Goal: Information Seeking & Learning: Learn about a topic

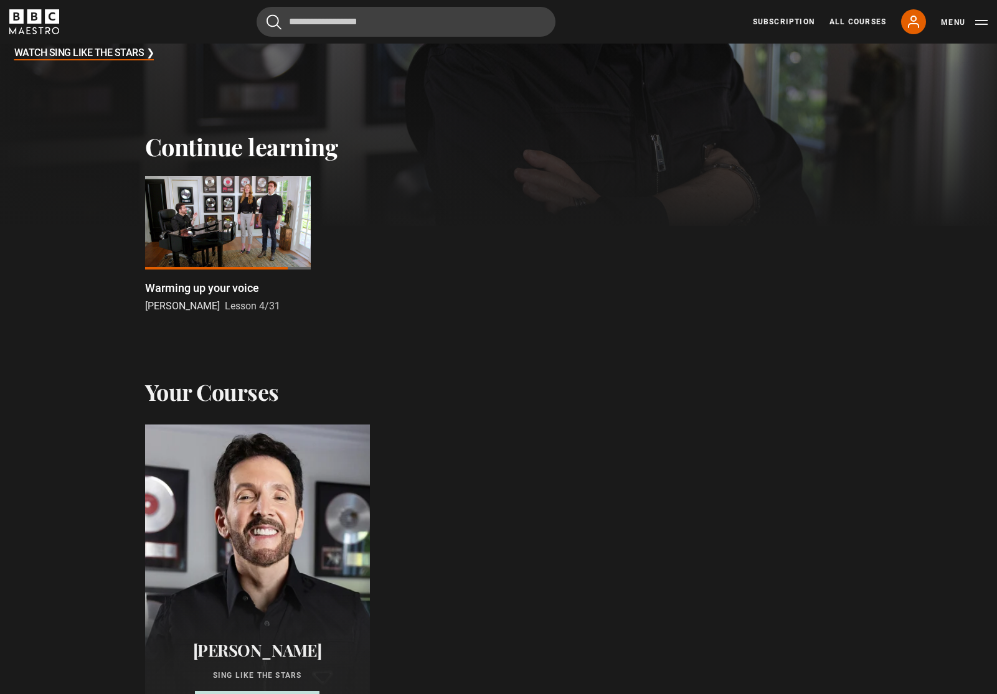
scroll to position [367, 0]
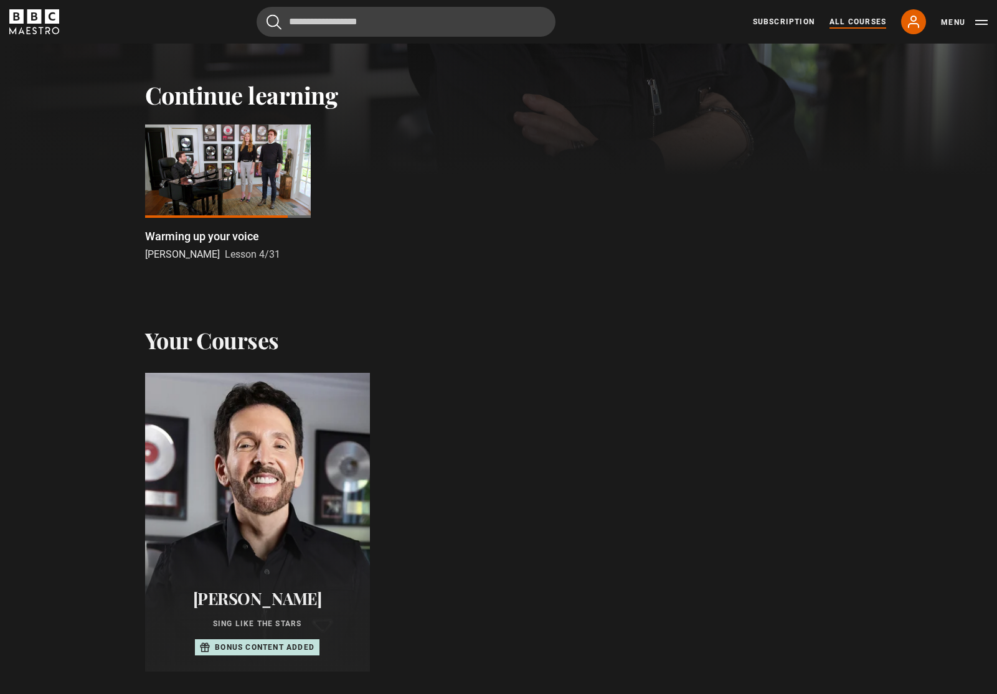
click at [866, 26] on link "All Courses" at bounding box center [857, 21] width 57 height 11
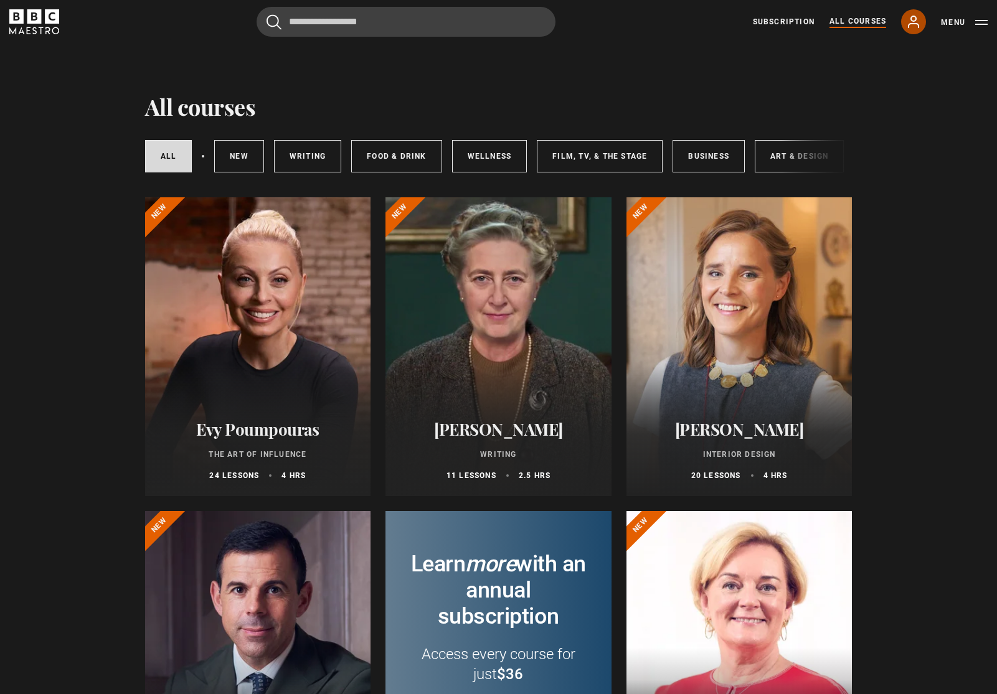
click at [908, 29] on icon at bounding box center [913, 21] width 15 height 15
click at [974, 24] on button "Menu" at bounding box center [964, 22] width 47 height 12
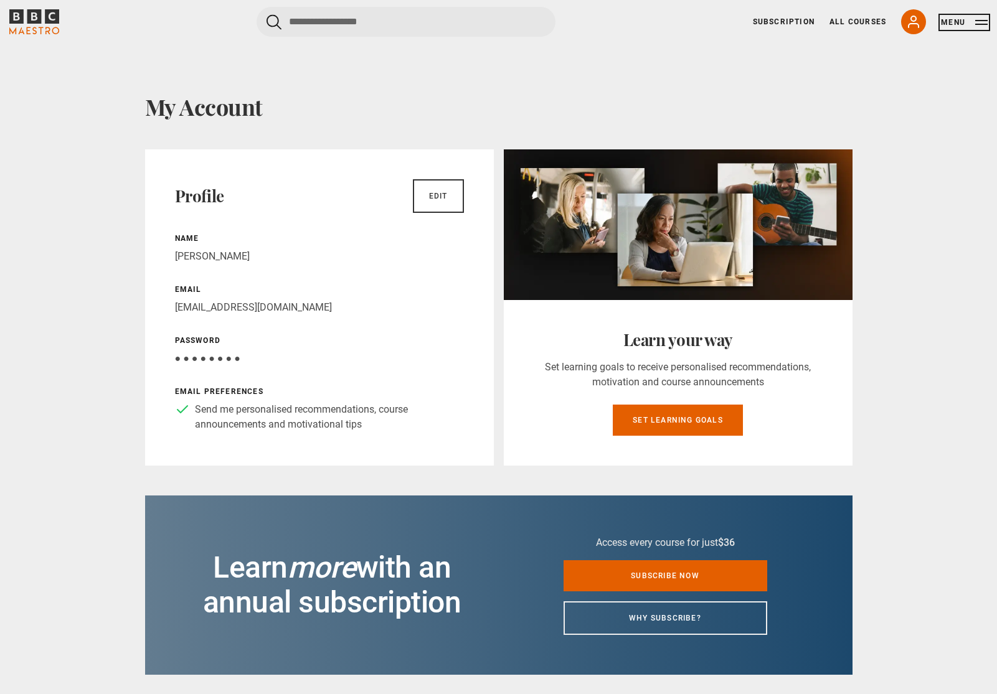
click at [979, 22] on button "Menu" at bounding box center [964, 22] width 47 height 12
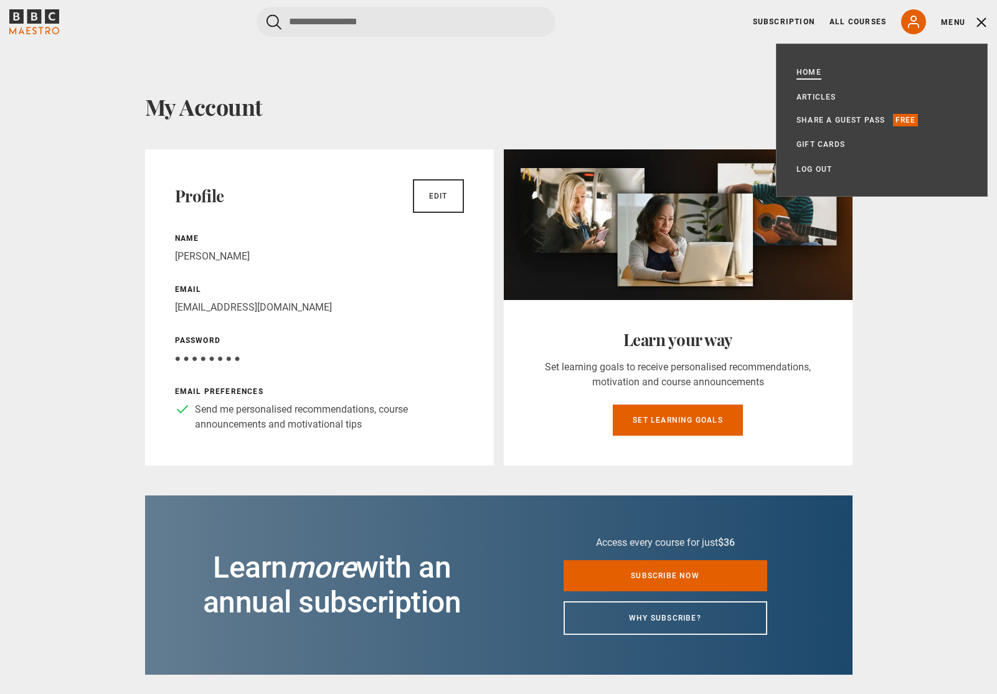
click at [812, 73] on link "Home" at bounding box center [808, 72] width 25 height 12
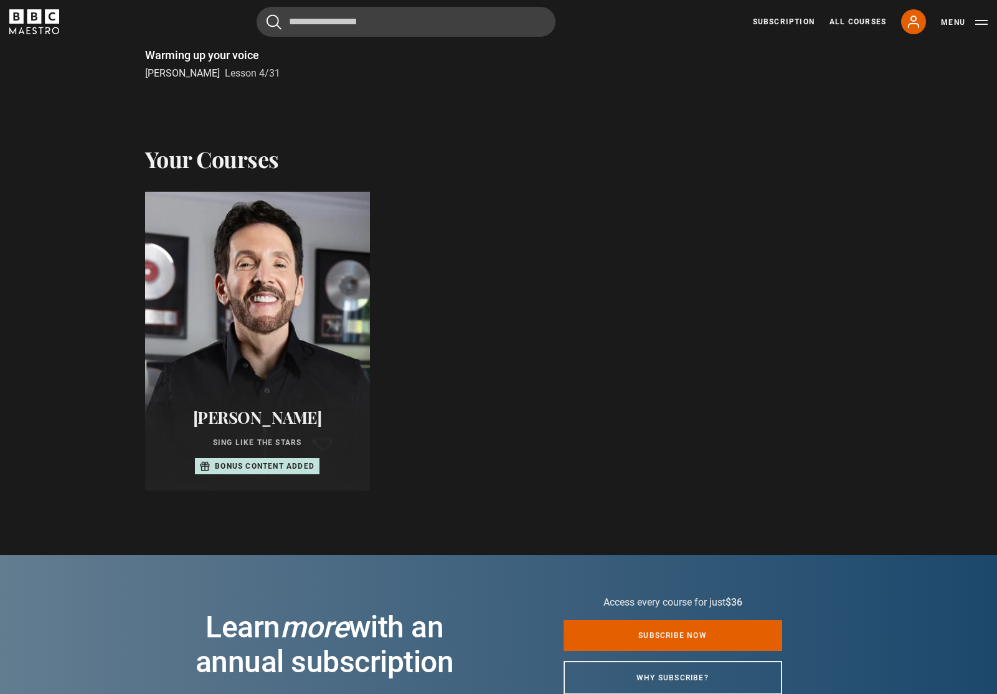
scroll to position [573, 0]
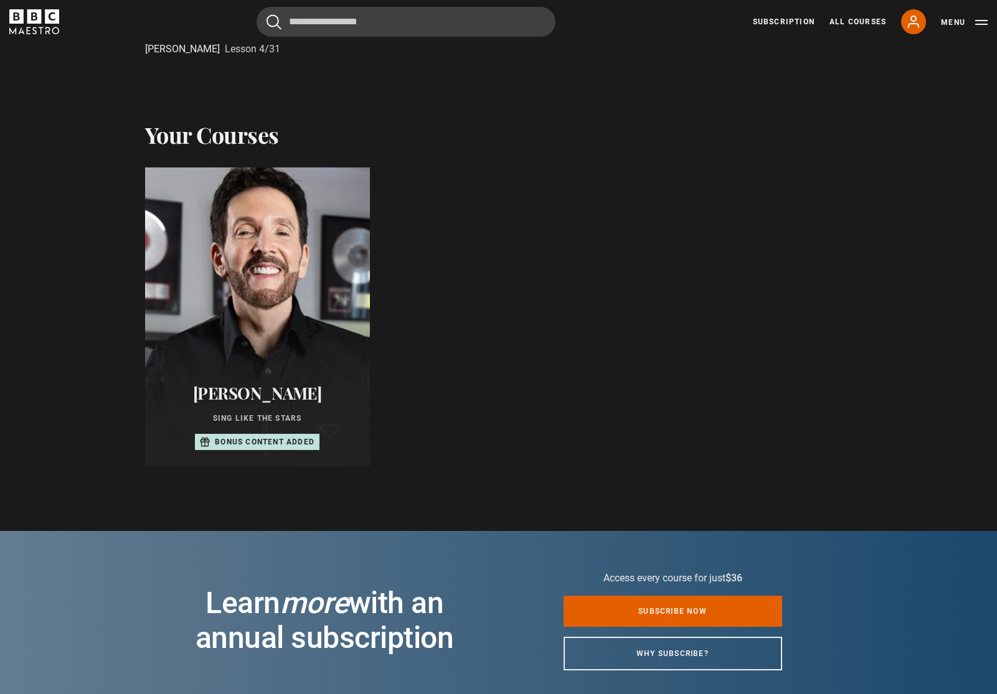
click at [330, 354] on div at bounding box center [256, 317] width 247 height 329
click at [341, 362] on div at bounding box center [256, 317] width 247 height 329
click at [317, 306] on div at bounding box center [256, 317] width 247 height 329
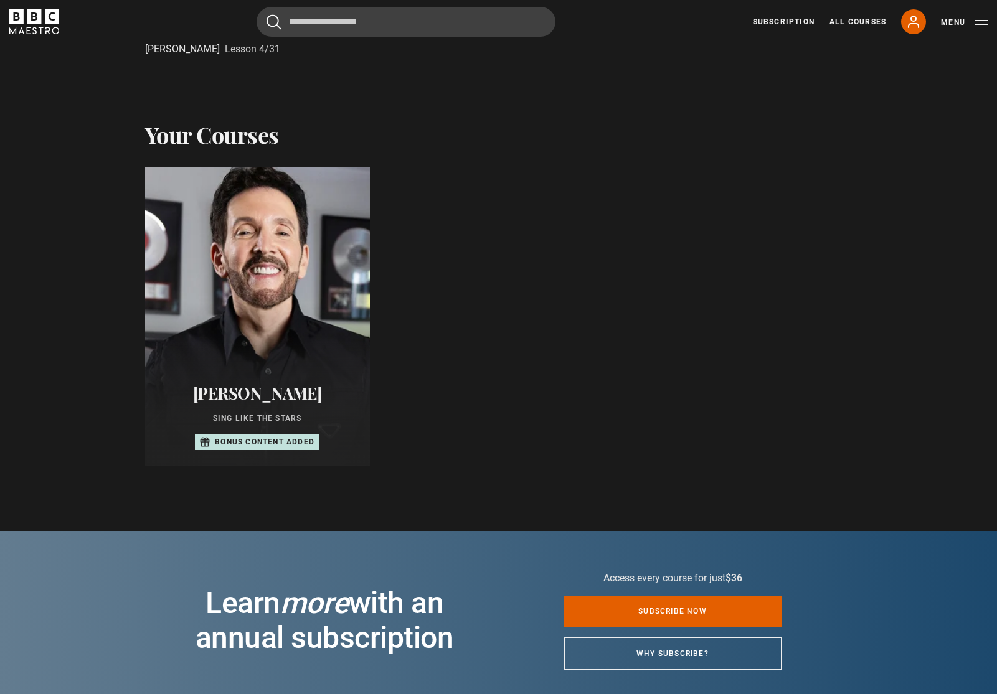
click at [317, 306] on div at bounding box center [256, 317] width 247 height 329
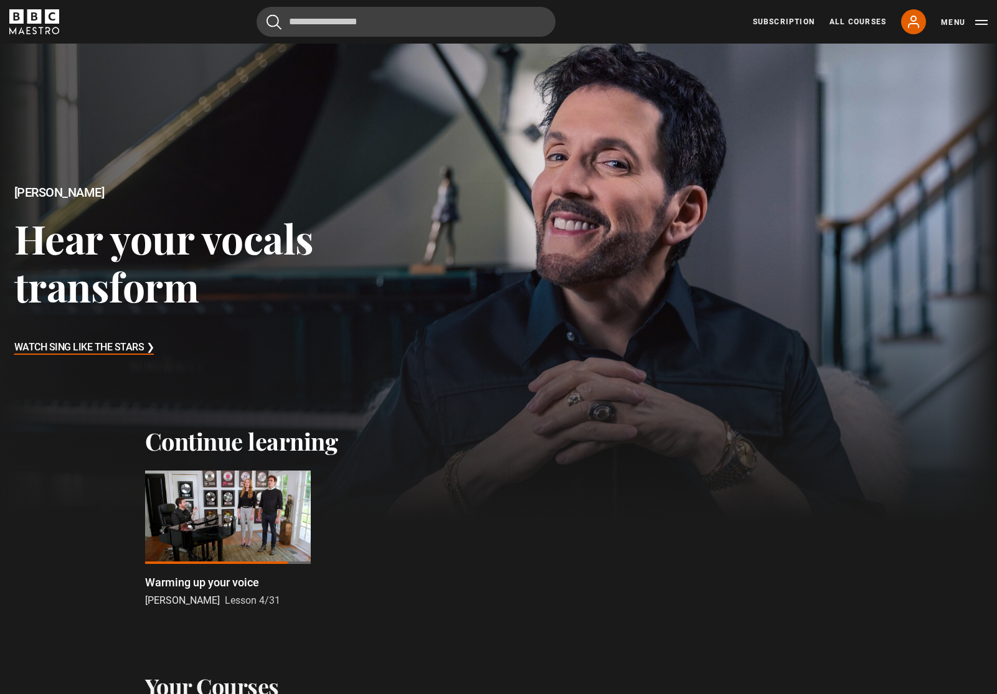
scroll to position [0, 0]
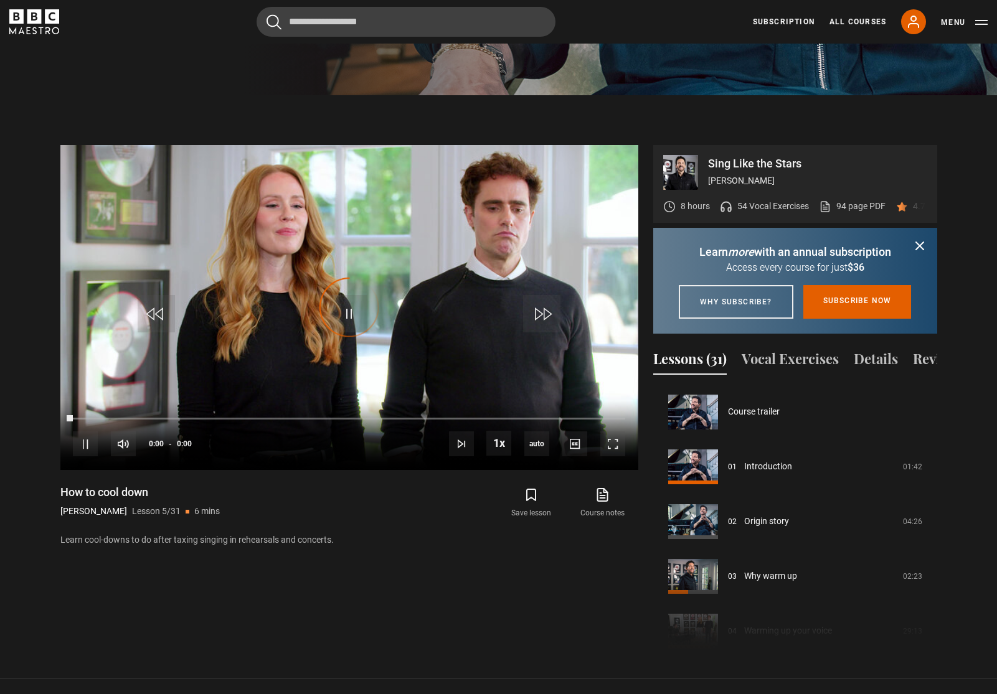
scroll to position [219, 0]
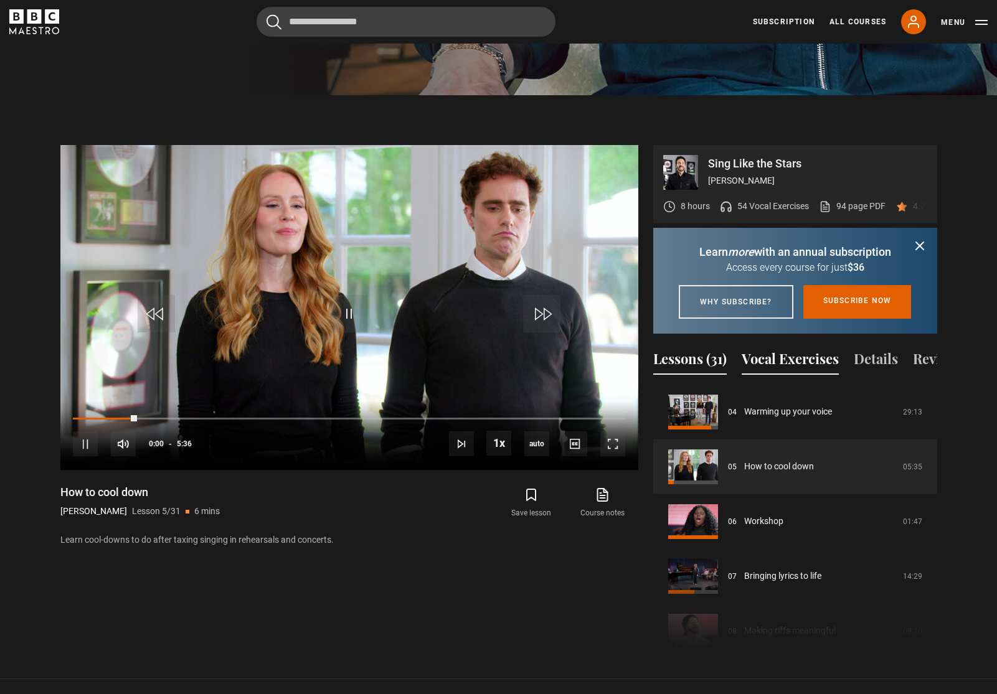
click at [802, 375] on button "Vocal Exercises" at bounding box center [789, 362] width 97 height 26
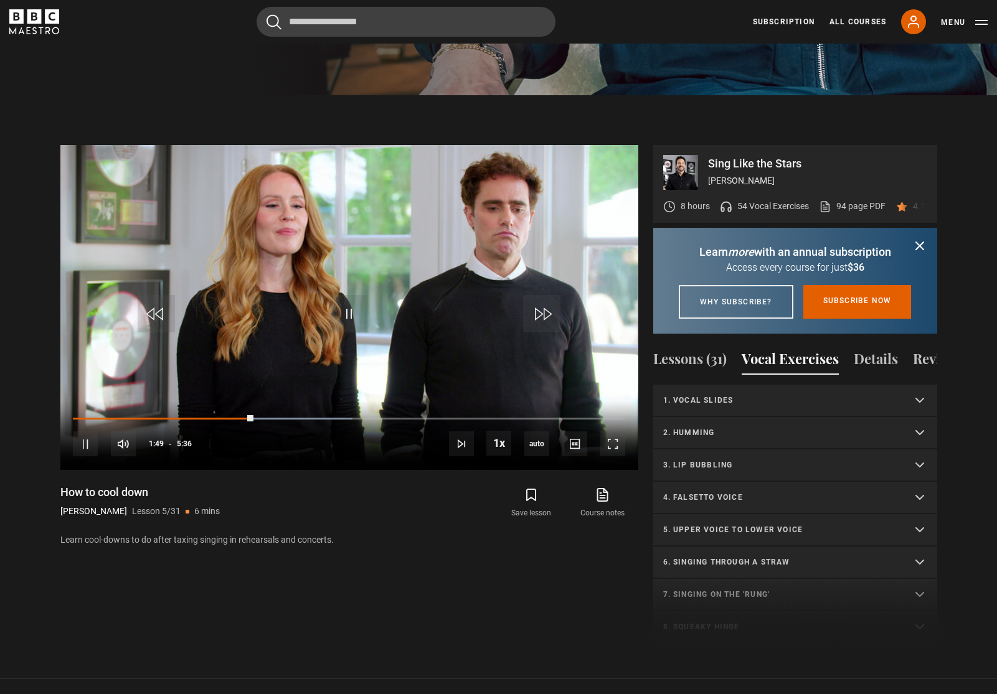
click at [913, 415] on summary "1. Vocal slides" at bounding box center [795, 401] width 284 height 32
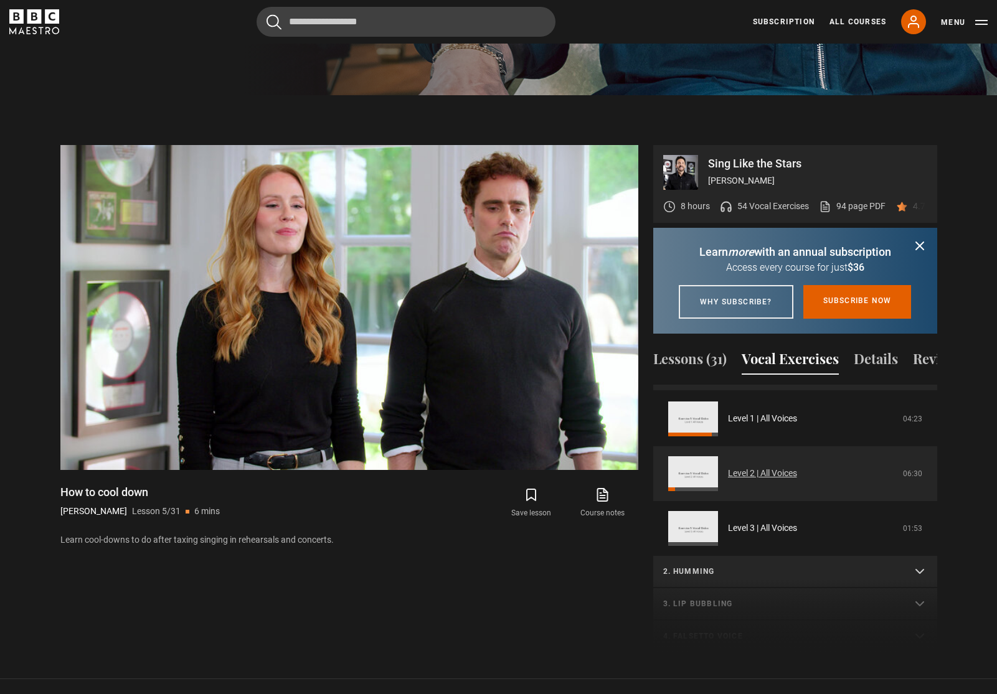
scroll to position [33, 0]
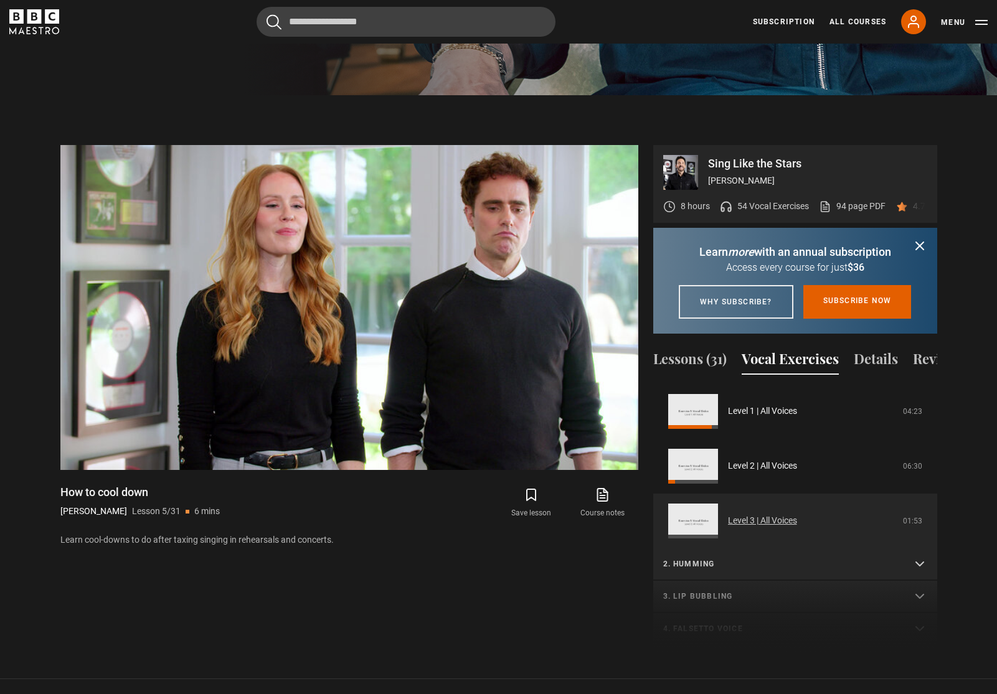
click at [728, 527] on link "Level 3 | All Voices" at bounding box center [762, 520] width 69 height 13
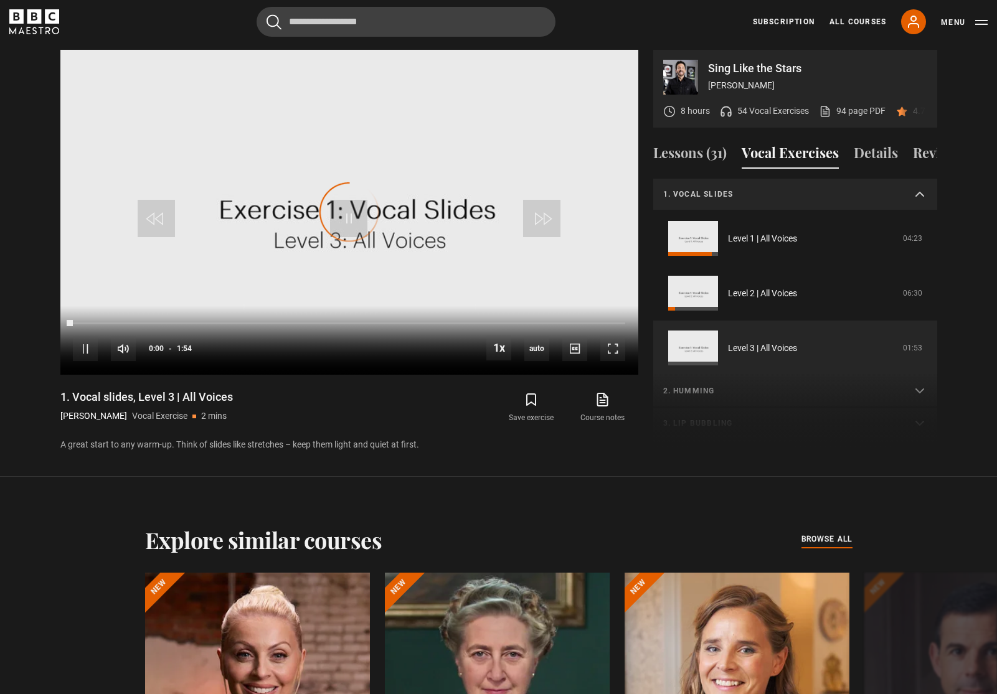
scroll to position [87, 0]
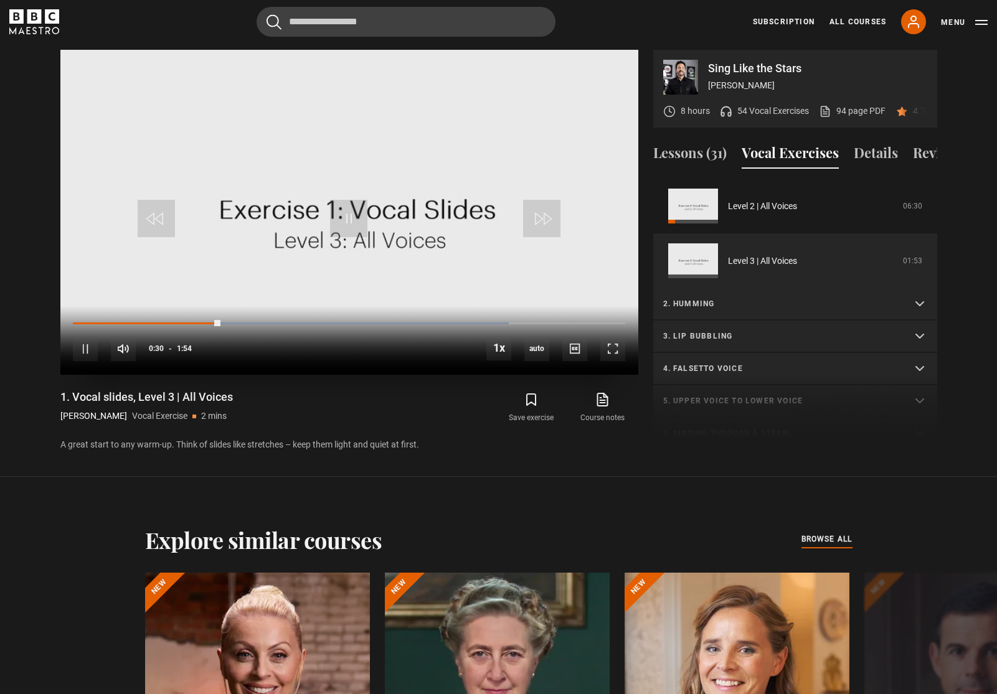
click at [206, 253] on video "Video Player" at bounding box center [349, 212] width 578 height 325
click at [337, 226] on span "Video Player" at bounding box center [348, 218] width 37 height 37
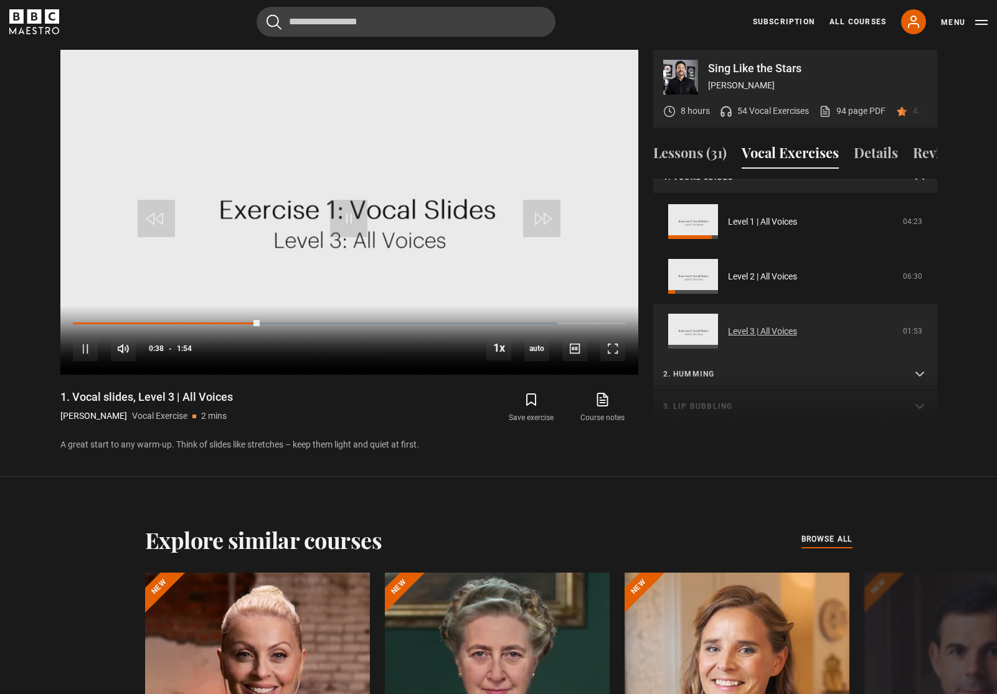
scroll to position [16, 0]
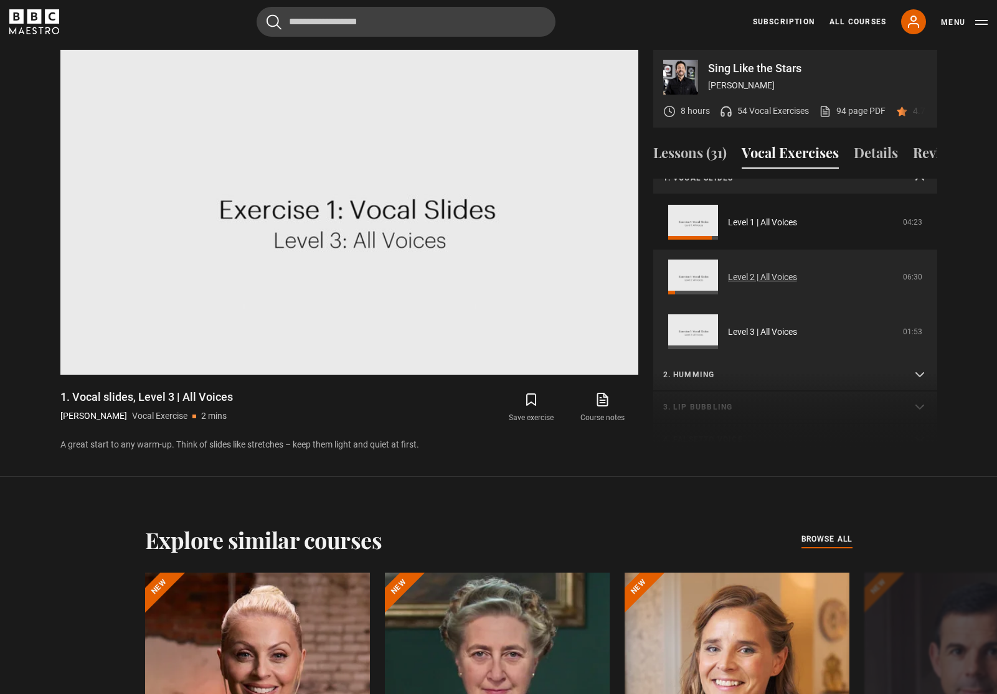
click at [728, 284] on link "Level 2 | All Voices" at bounding box center [762, 277] width 69 height 13
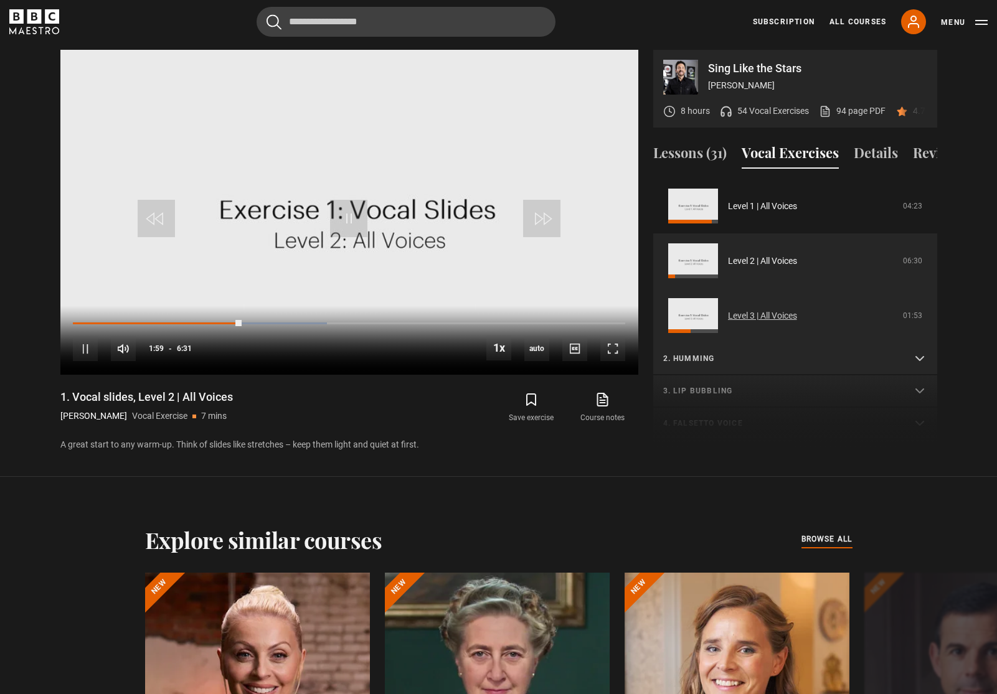
click at [728, 322] on link "Level 3 | All Voices" at bounding box center [762, 315] width 69 height 13
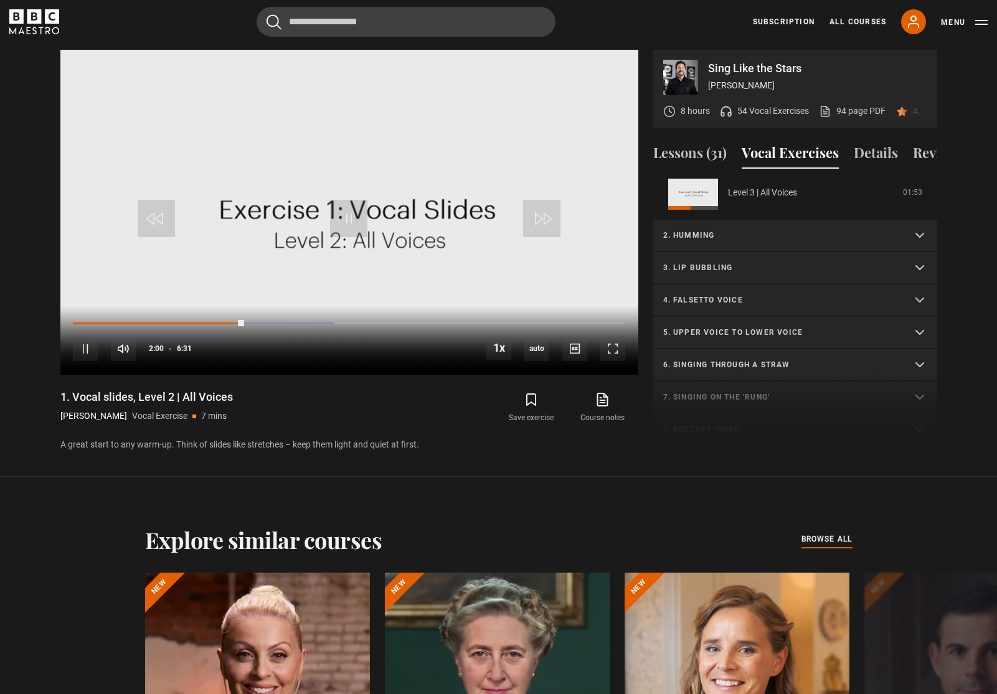
scroll to position [157, 0]
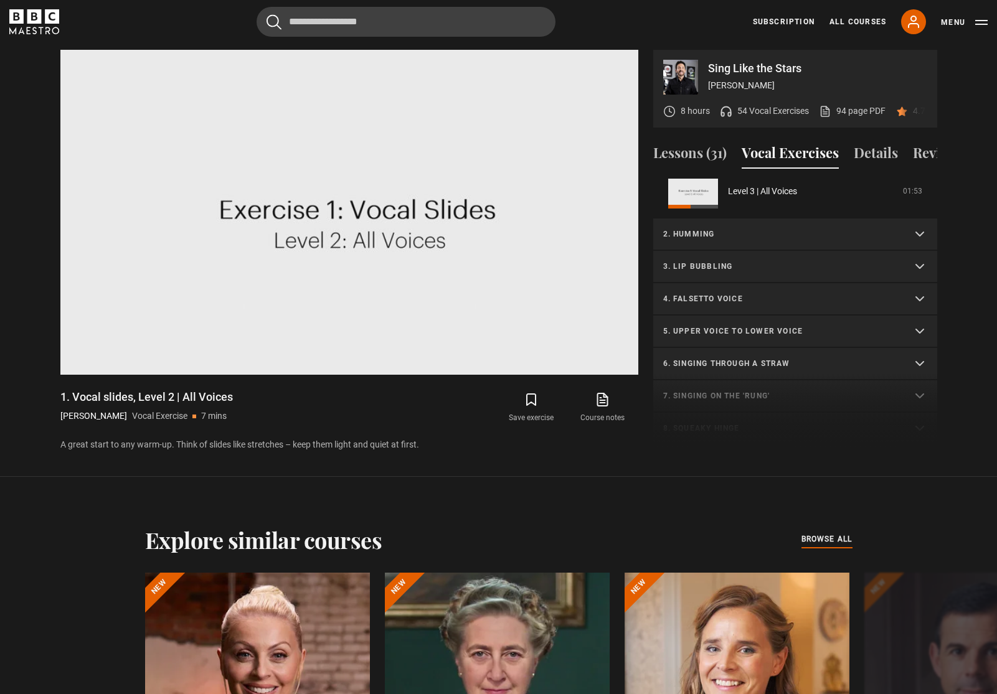
click at [696, 236] on p "2. Humming" at bounding box center [780, 233] width 234 height 11
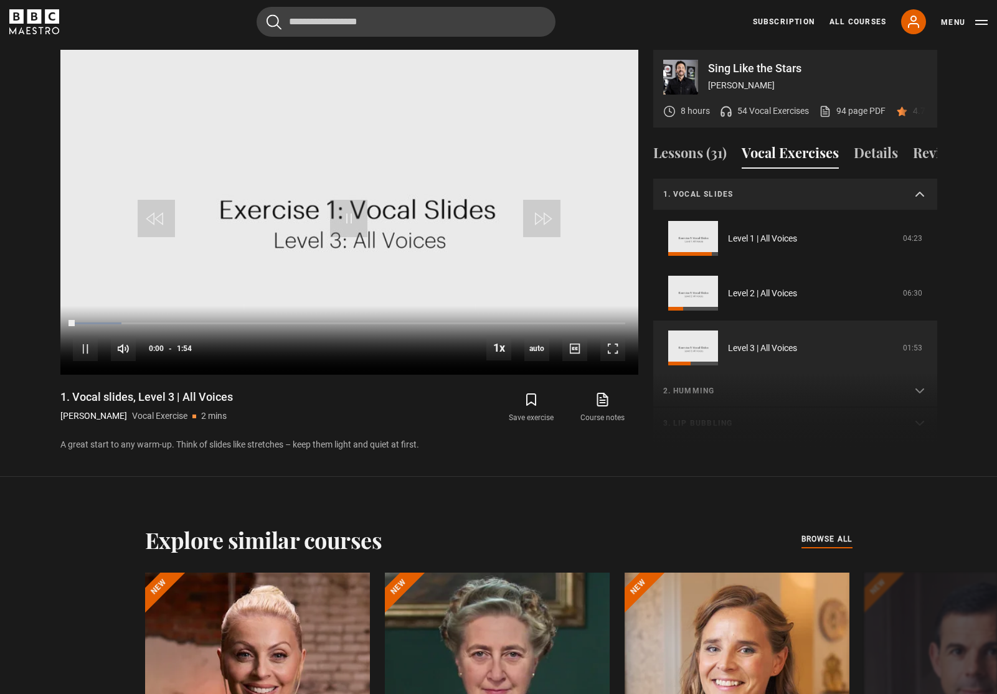
scroll to position [87, 0]
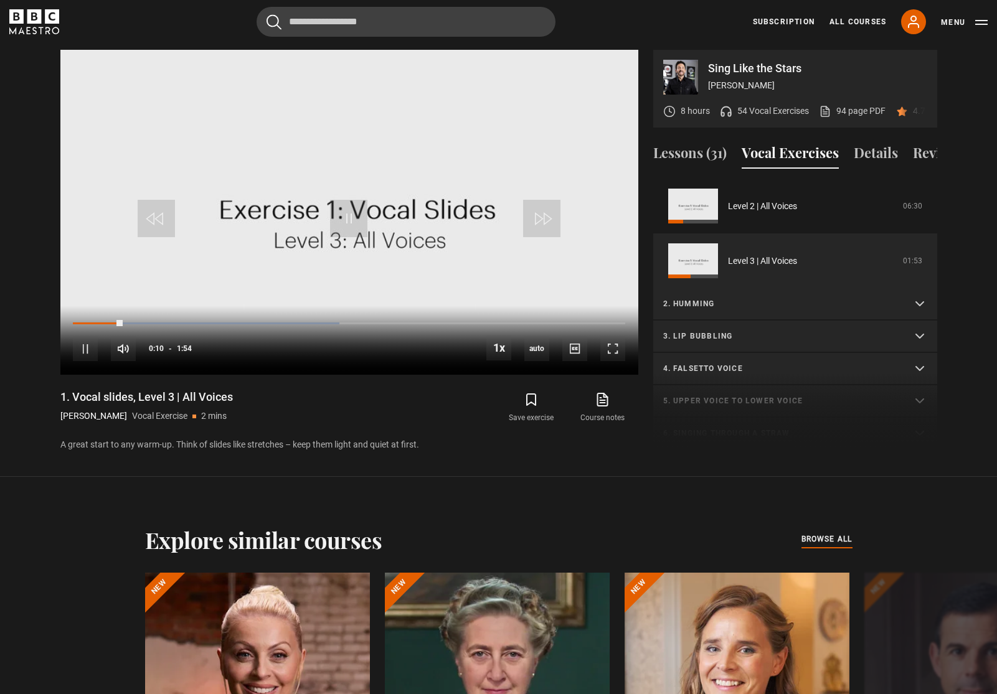
click at [715, 312] on summary "2. Humming" at bounding box center [795, 304] width 284 height 32
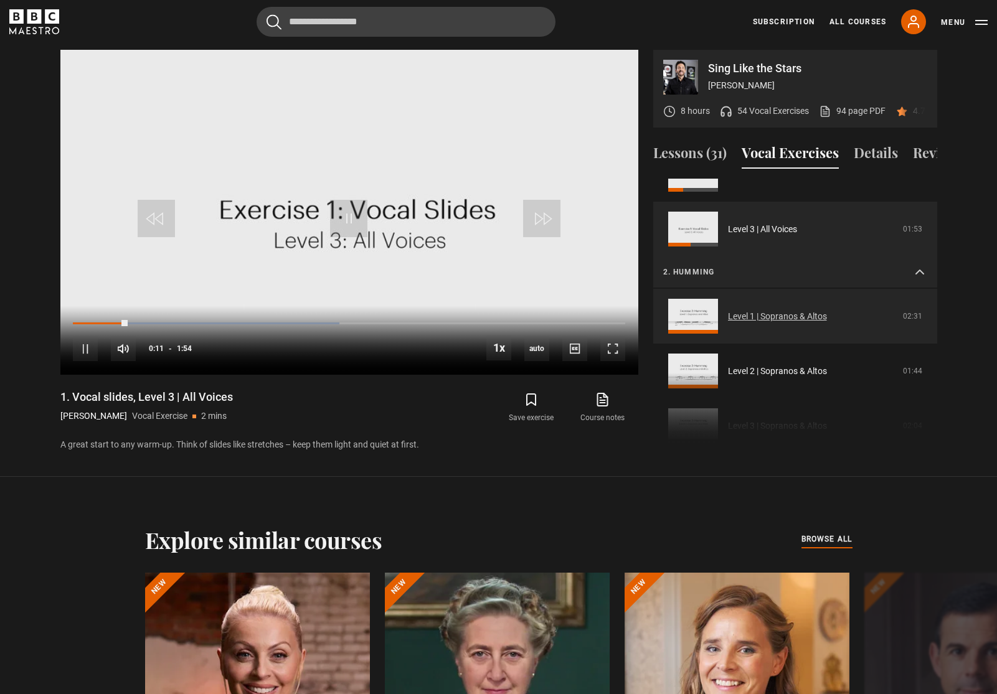
scroll to position [138, 0]
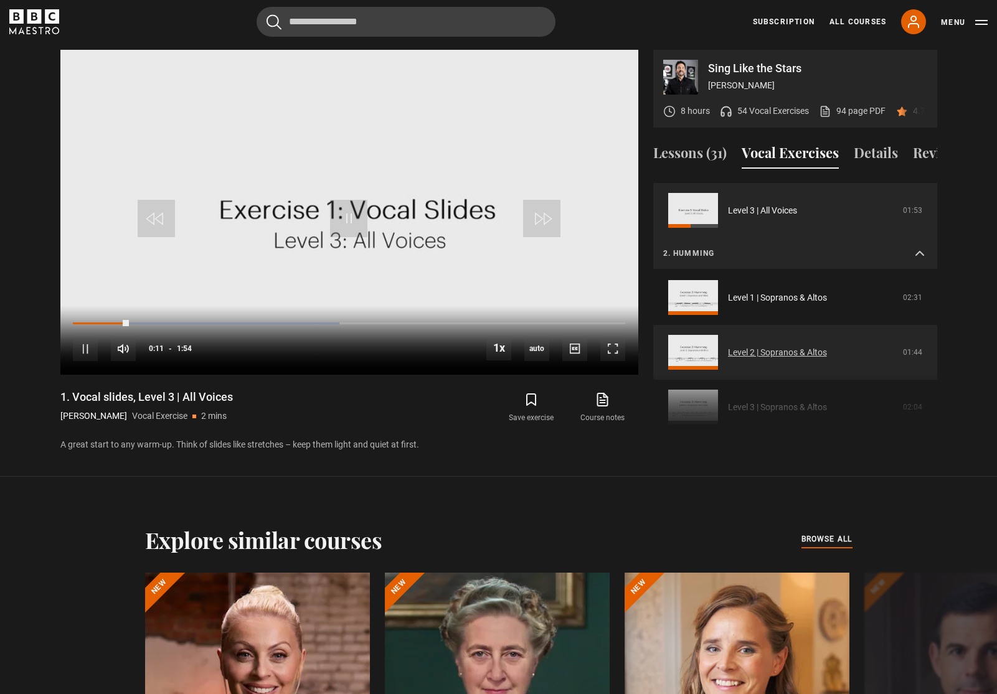
click at [766, 349] on link "Level 2 | Sopranos & Altos" at bounding box center [777, 352] width 99 height 13
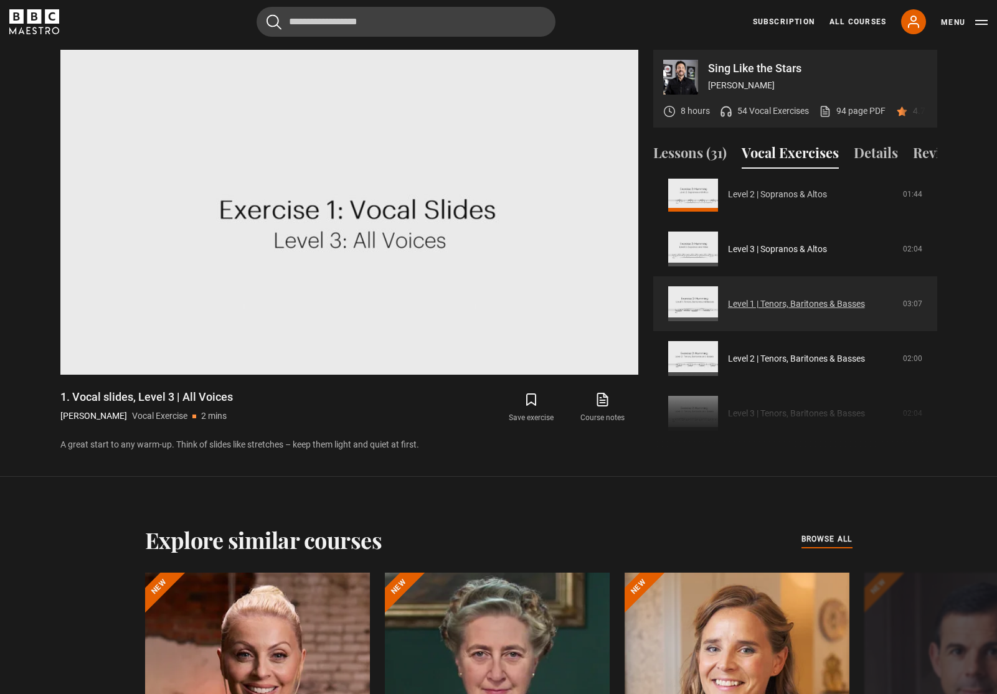
scroll to position [228, 0]
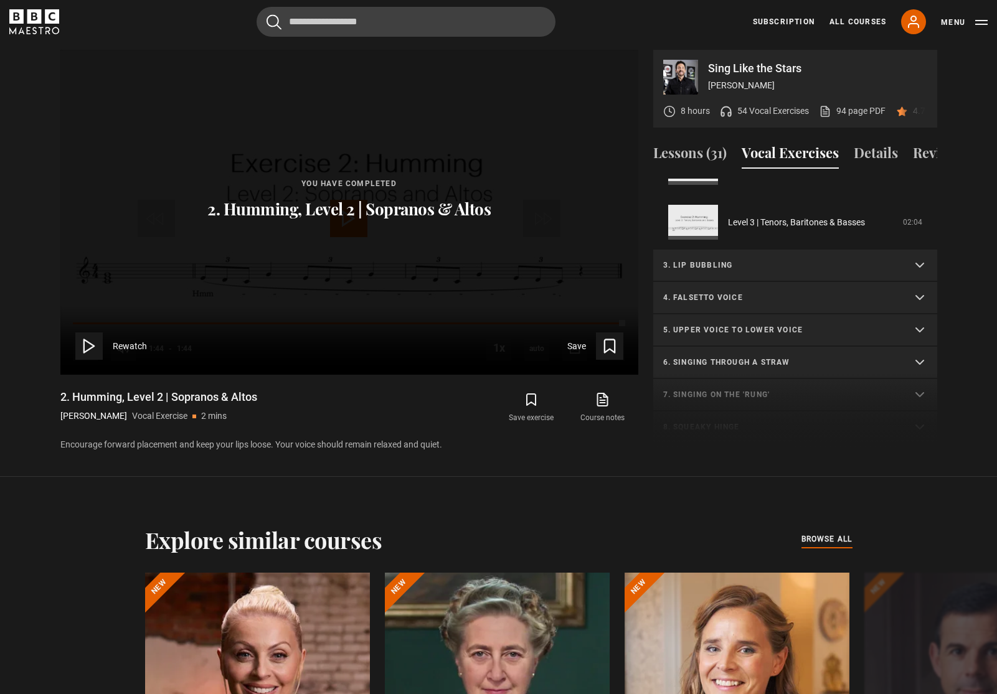
scroll to position [337, 0]
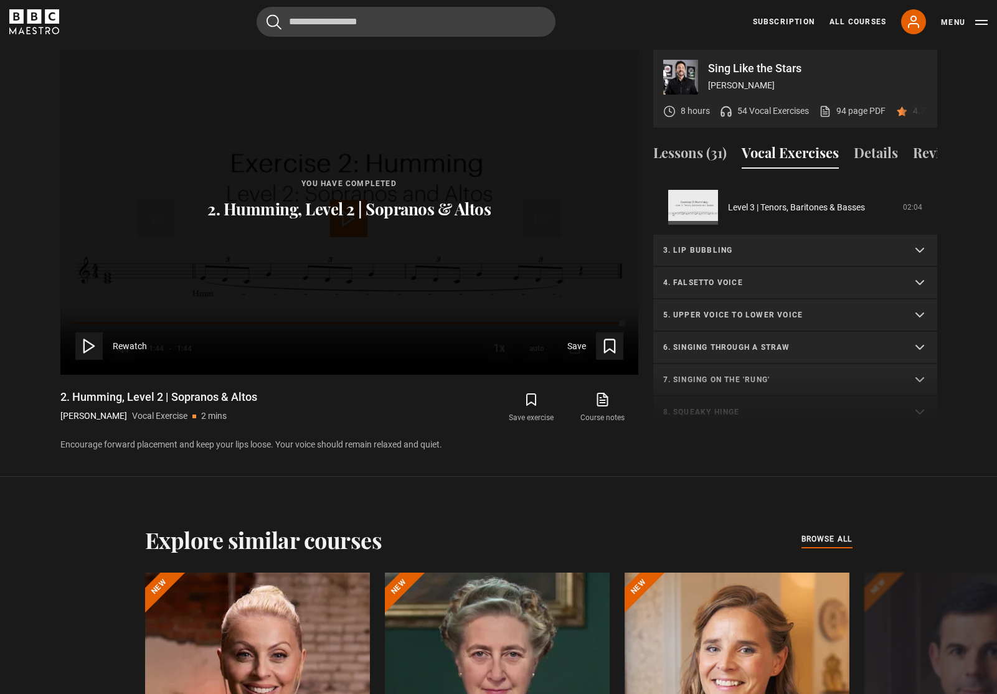
click at [727, 256] on summary "3. Lip bubbling" at bounding box center [795, 251] width 284 height 32
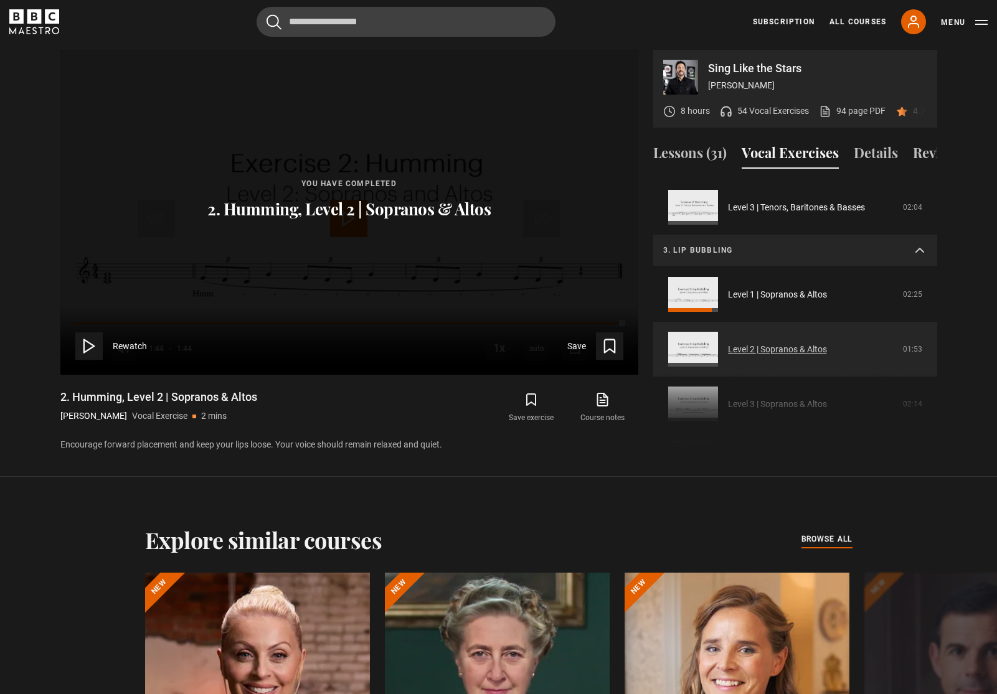
click at [728, 354] on link "Level 2 | Sopranos & Altos" at bounding box center [777, 349] width 99 height 13
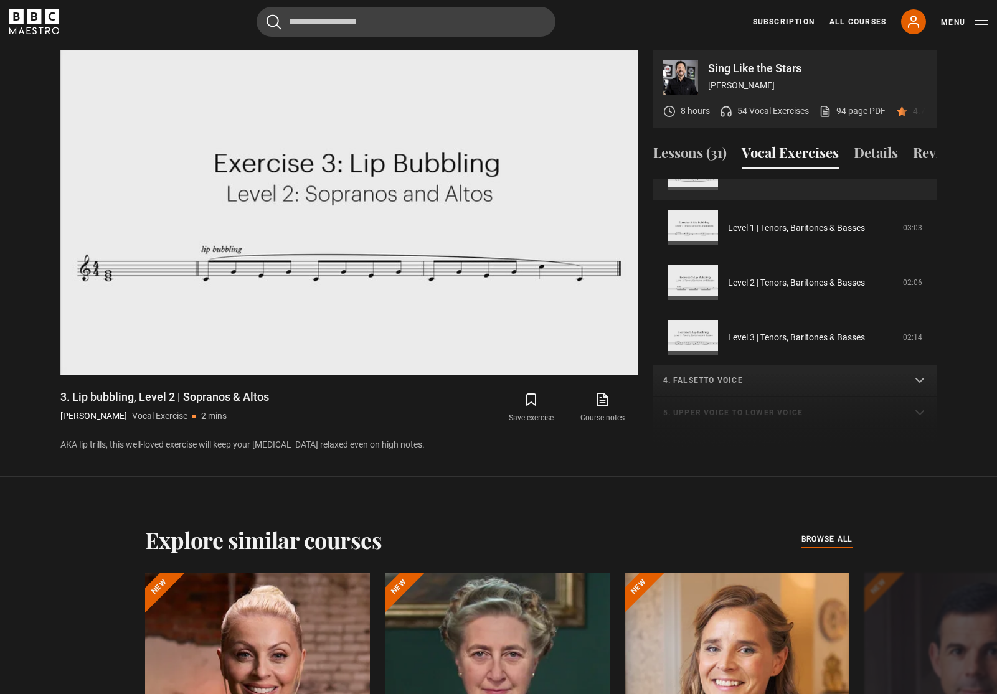
scroll to position [371, 0]
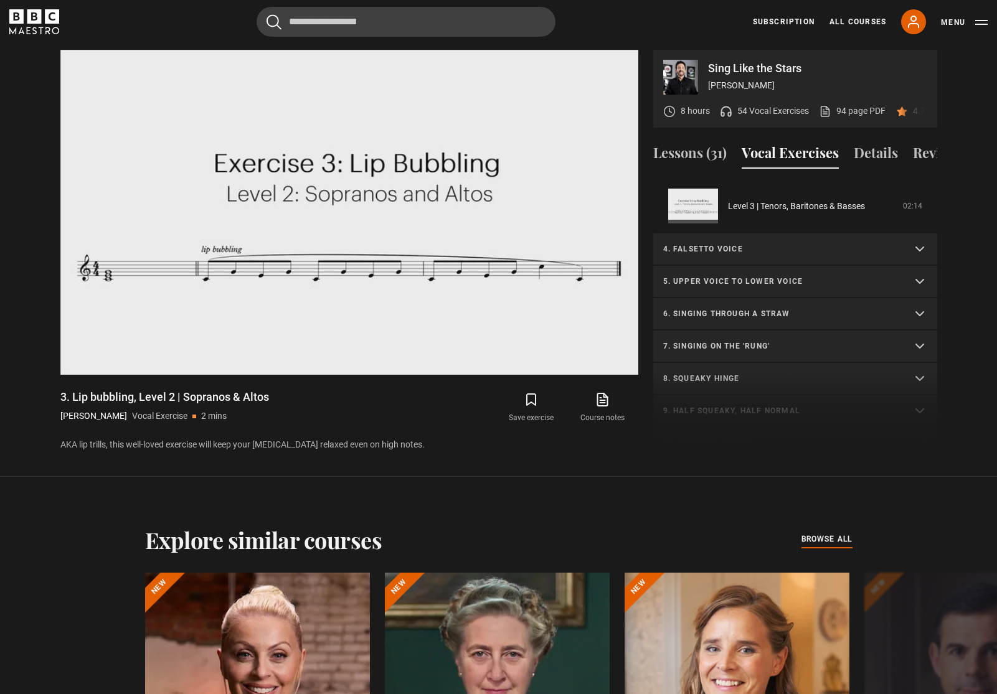
click at [733, 255] on summary "4. Falsetto voice" at bounding box center [795, 249] width 284 height 32
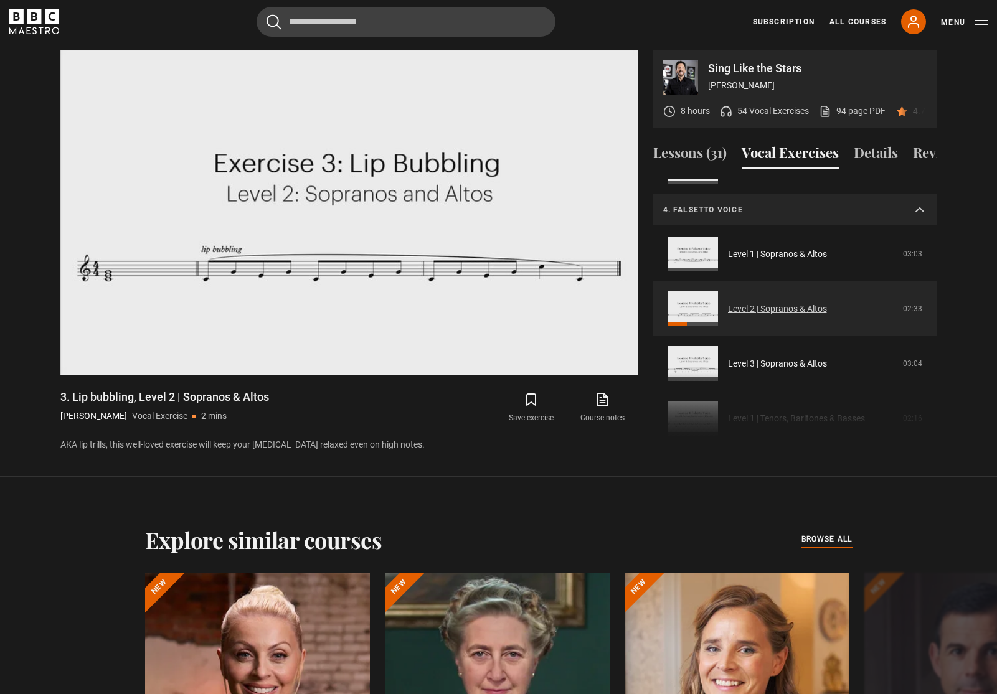
scroll to position [429, 0]
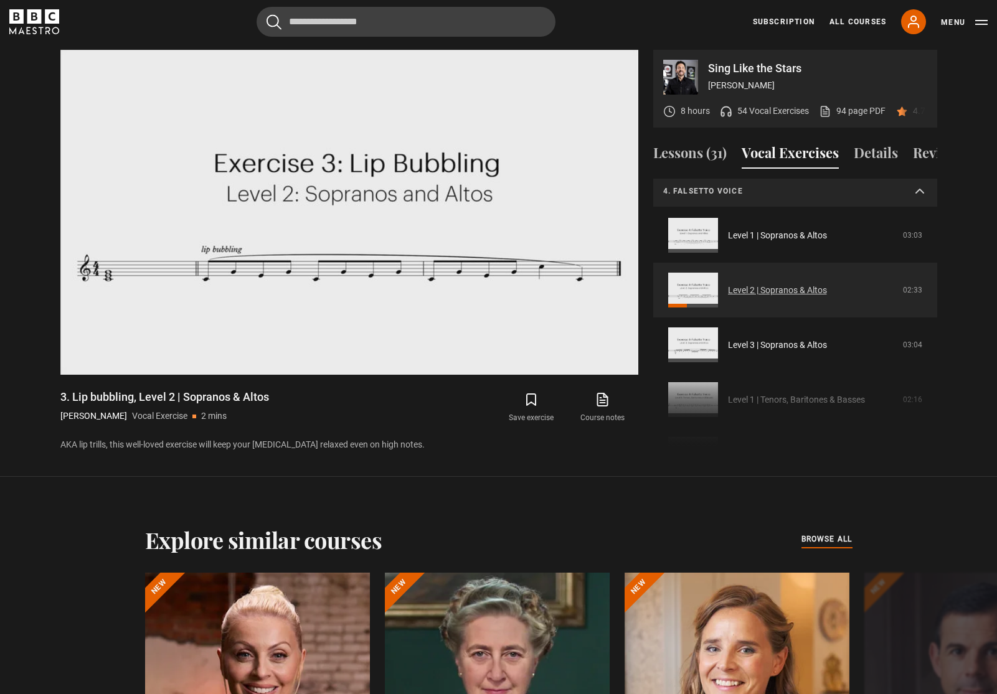
click at [761, 296] on link "Level 2 | Sopranos & Altos" at bounding box center [777, 290] width 99 height 13
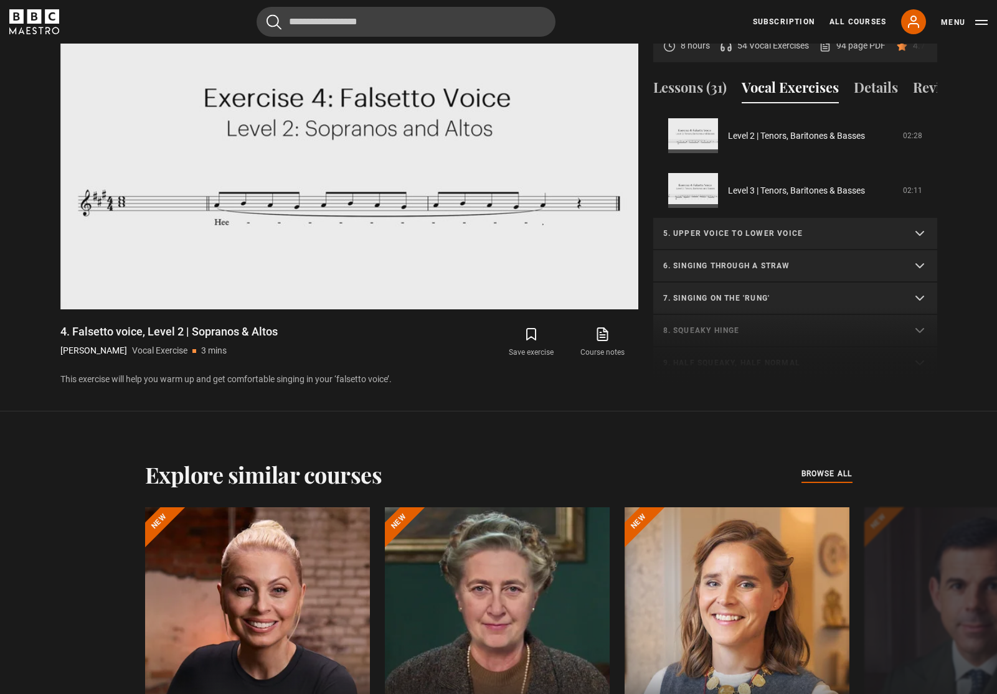
scroll to position [360, 0]
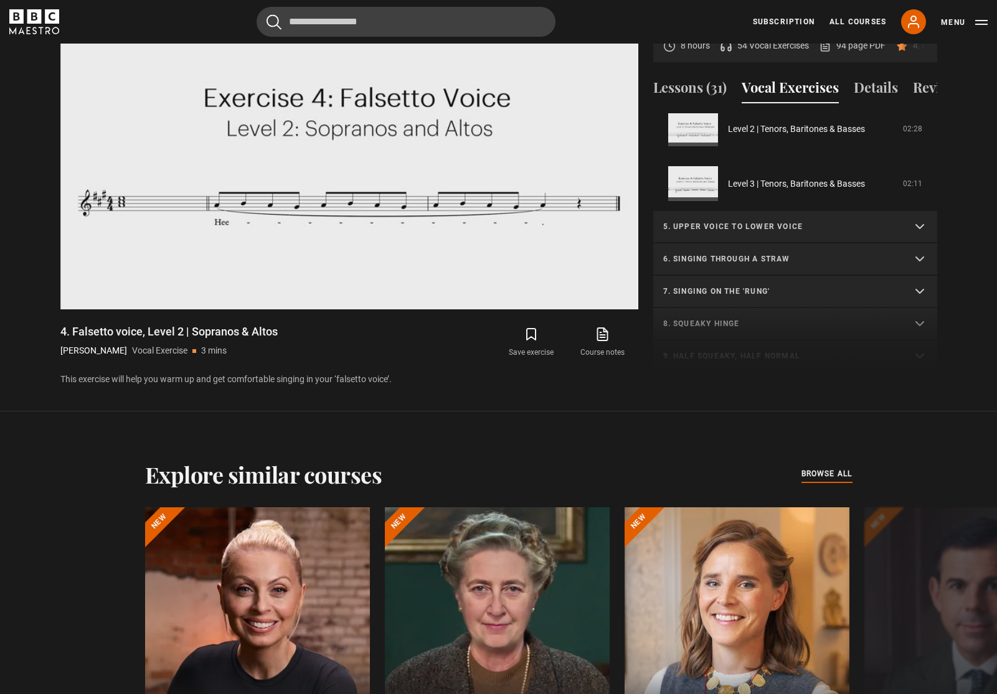
click at [740, 227] on p "5. Upper voice to lower voice" at bounding box center [780, 226] width 234 height 11
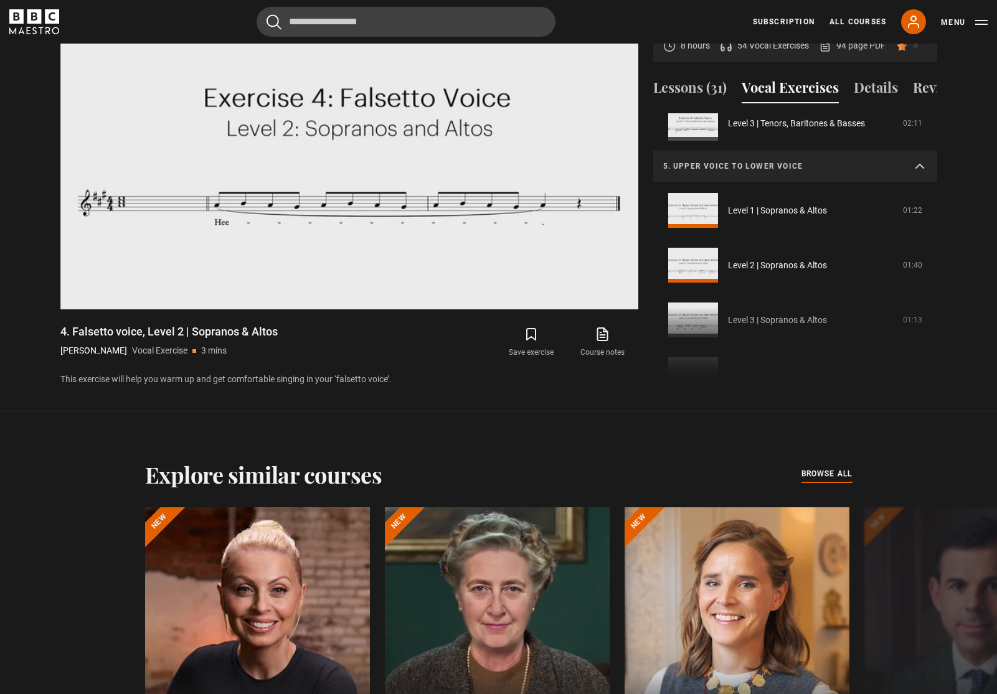
scroll to position [425, 0]
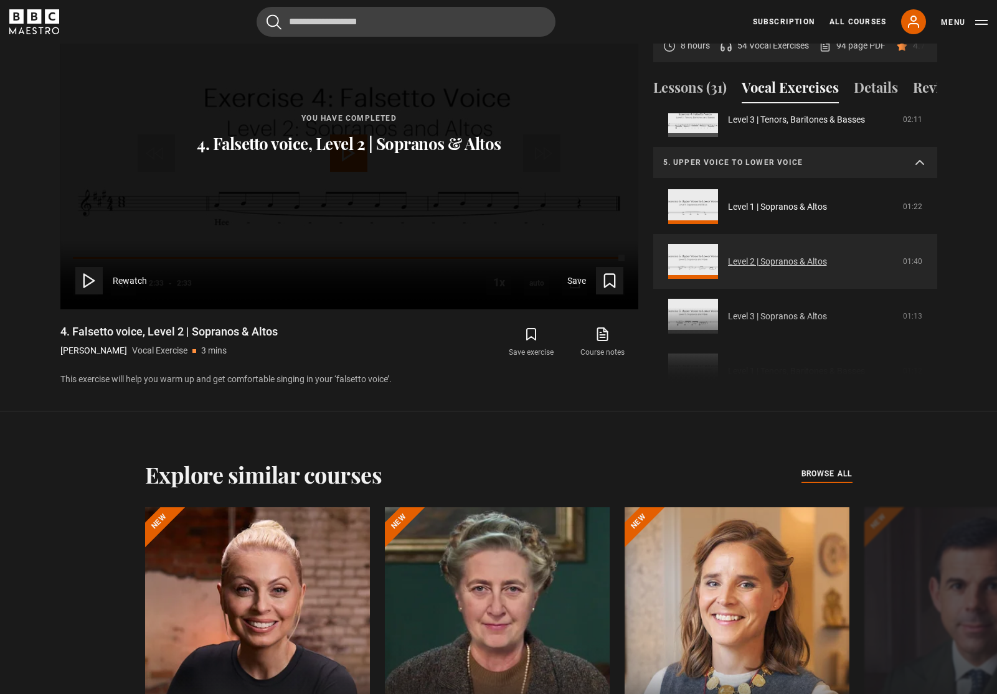
click at [762, 259] on link "Level 2 | Sopranos & Altos" at bounding box center [777, 261] width 99 height 13
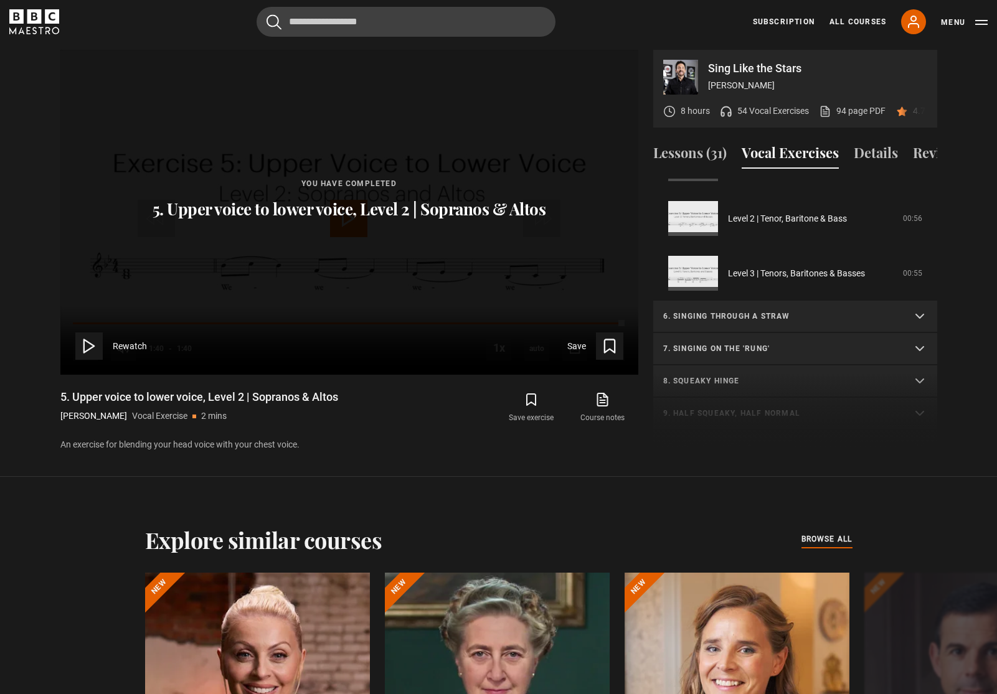
scroll to position [383, 0]
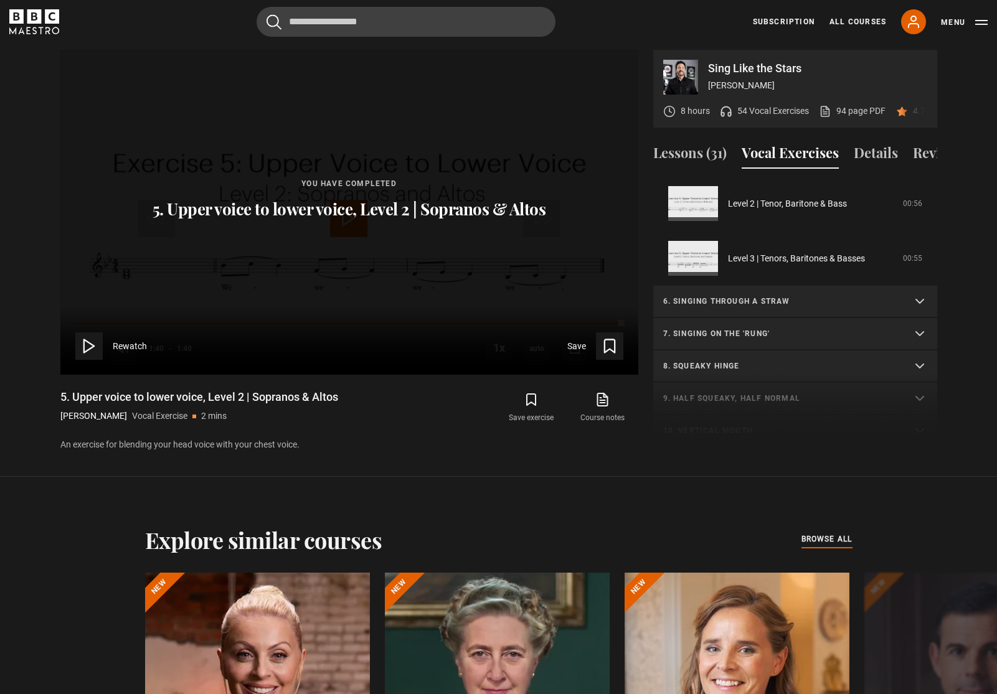
click at [754, 304] on p "6. Singing through a straw" at bounding box center [780, 301] width 234 height 11
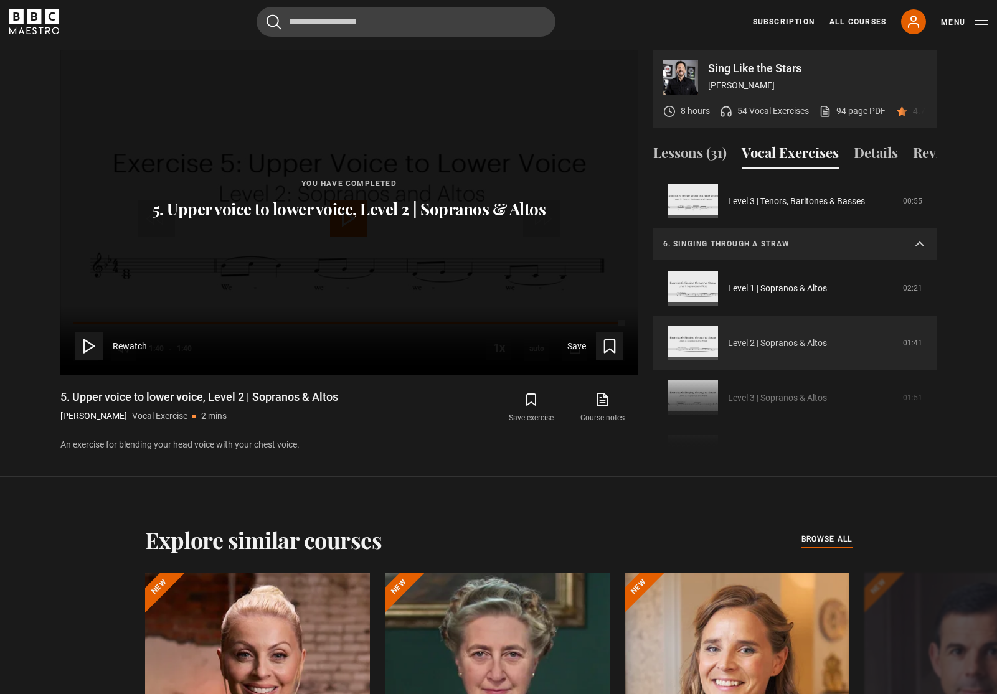
scroll to position [446, 0]
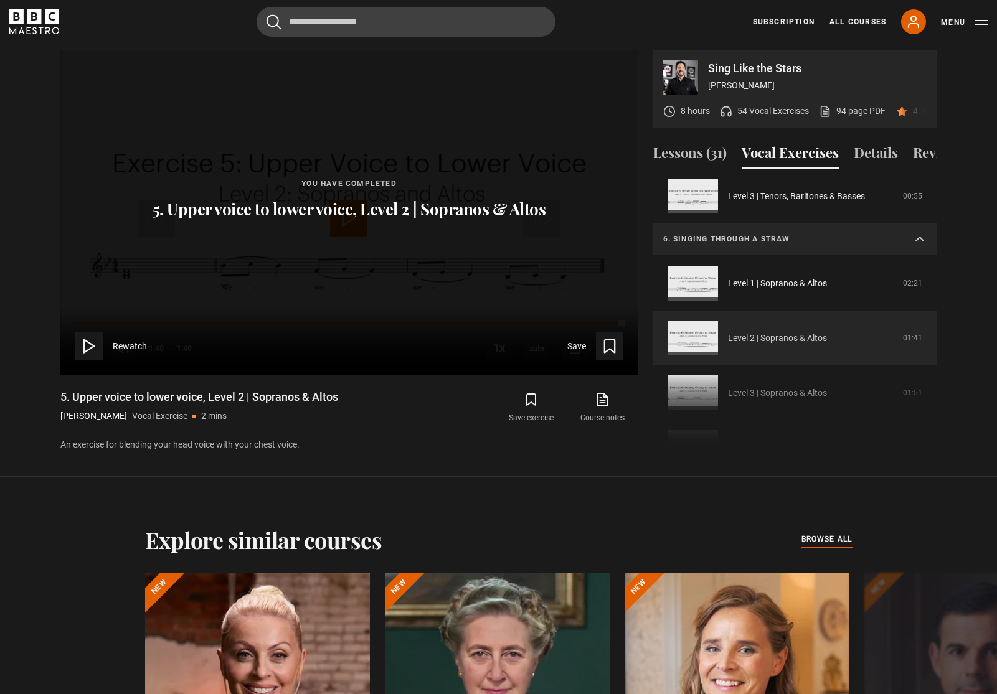
click at [780, 336] on link "Level 2 | Sopranos & Altos" at bounding box center [777, 338] width 99 height 13
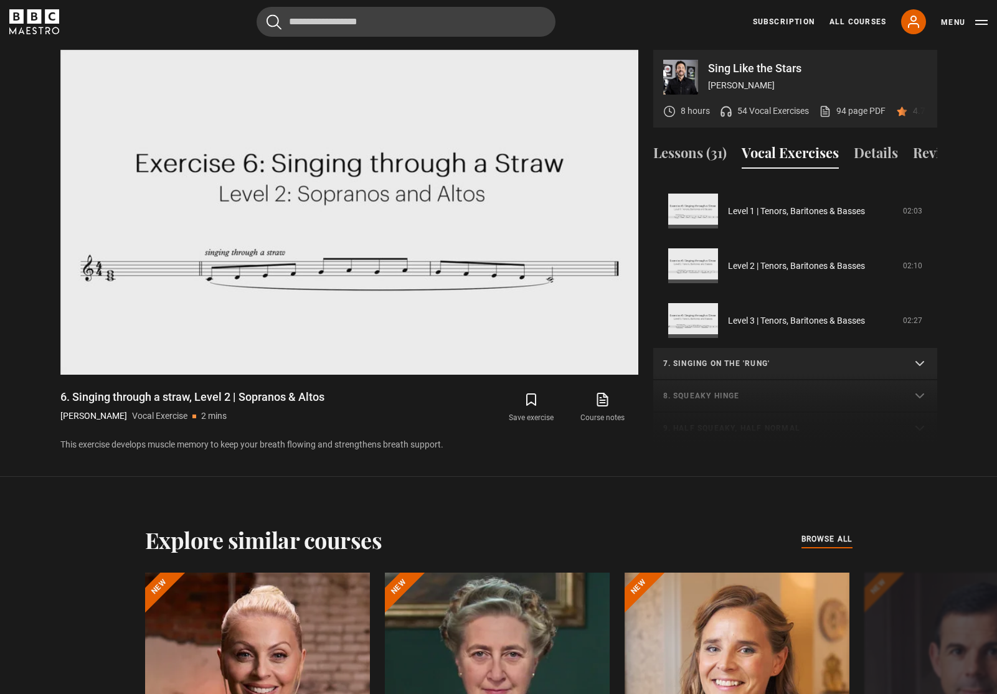
scroll to position [455, 0]
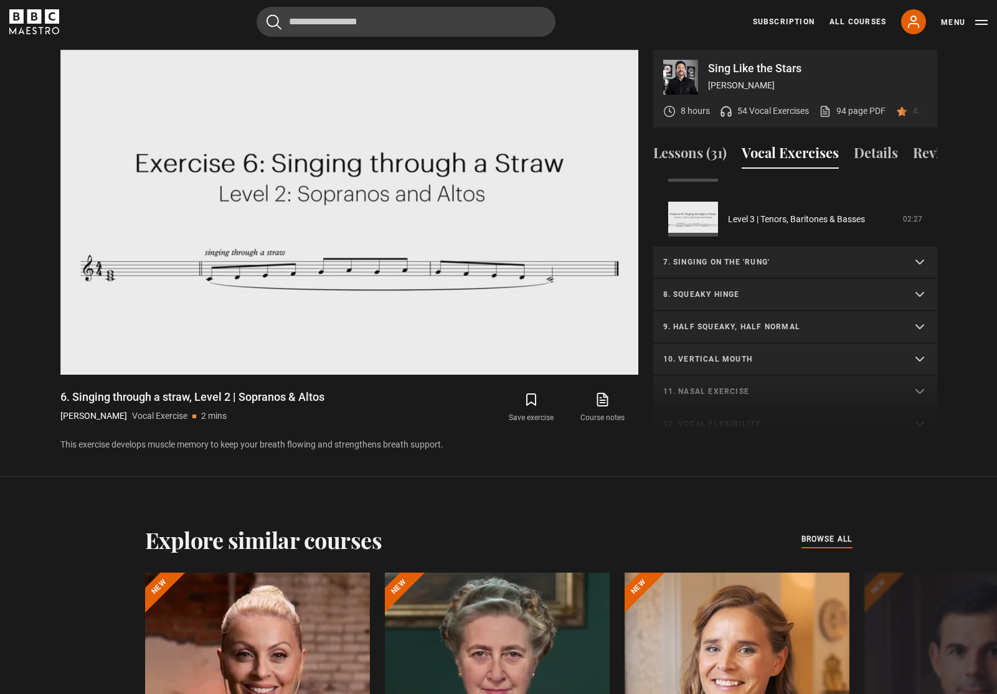
click at [729, 274] on summary "7. Singing on the 'rung'" at bounding box center [795, 263] width 284 height 32
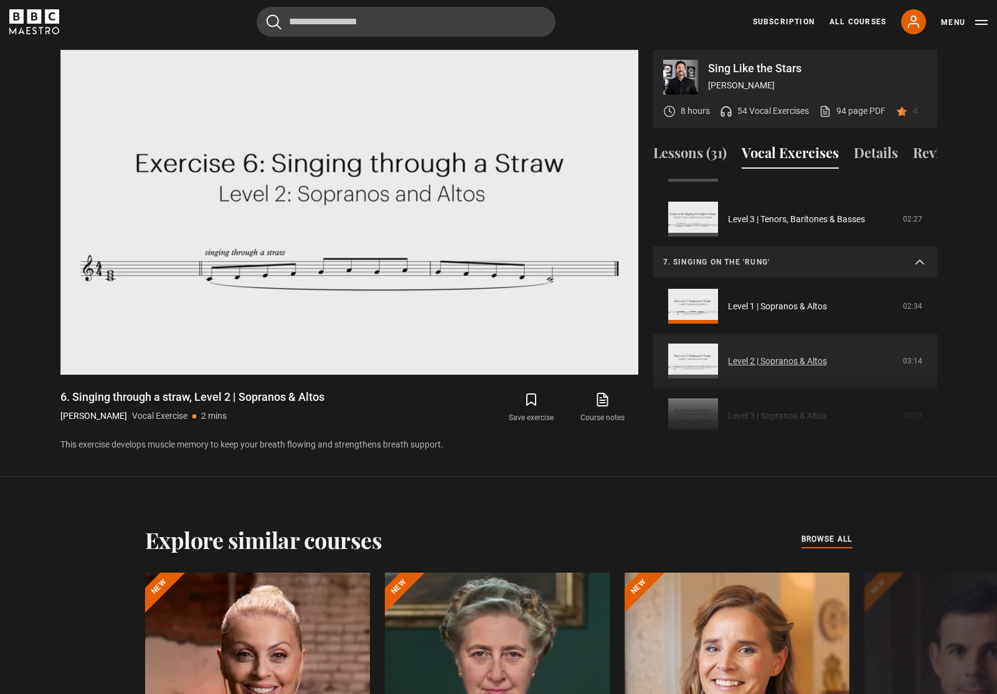
click at [745, 362] on link "Level 2 | Sopranos & Altos" at bounding box center [777, 361] width 99 height 13
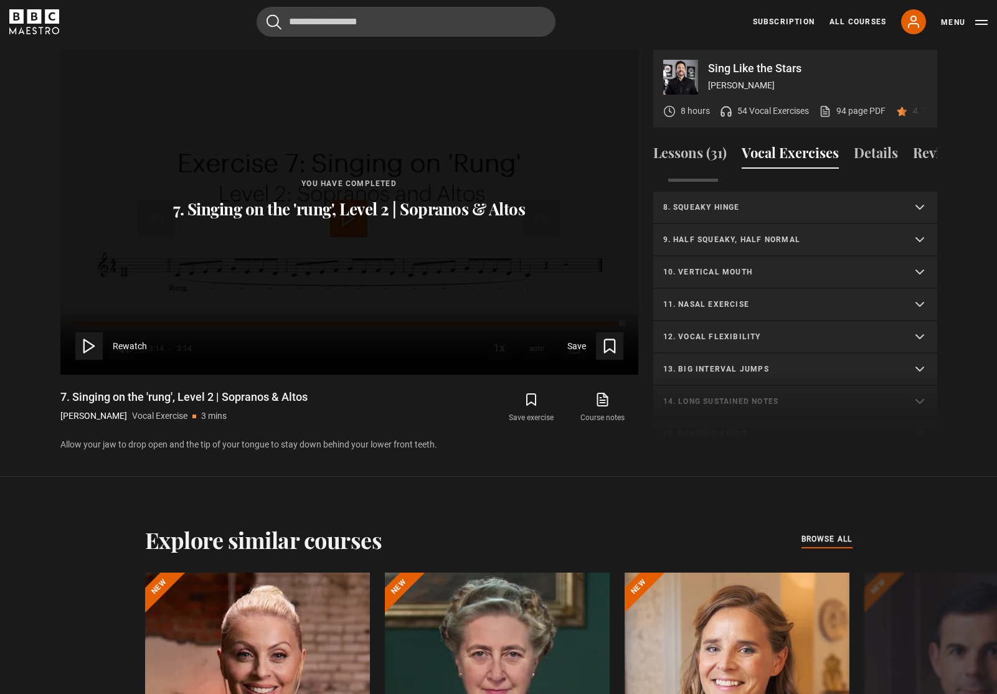
scroll to position [551, 0]
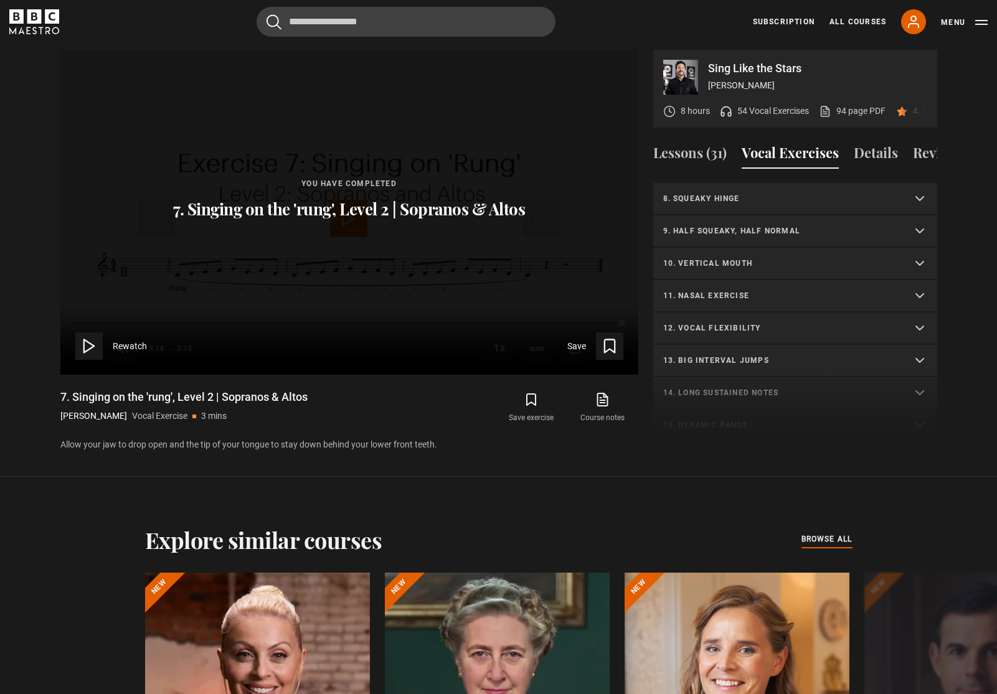
click at [707, 195] on p "8. Squeaky hinge" at bounding box center [780, 198] width 234 height 11
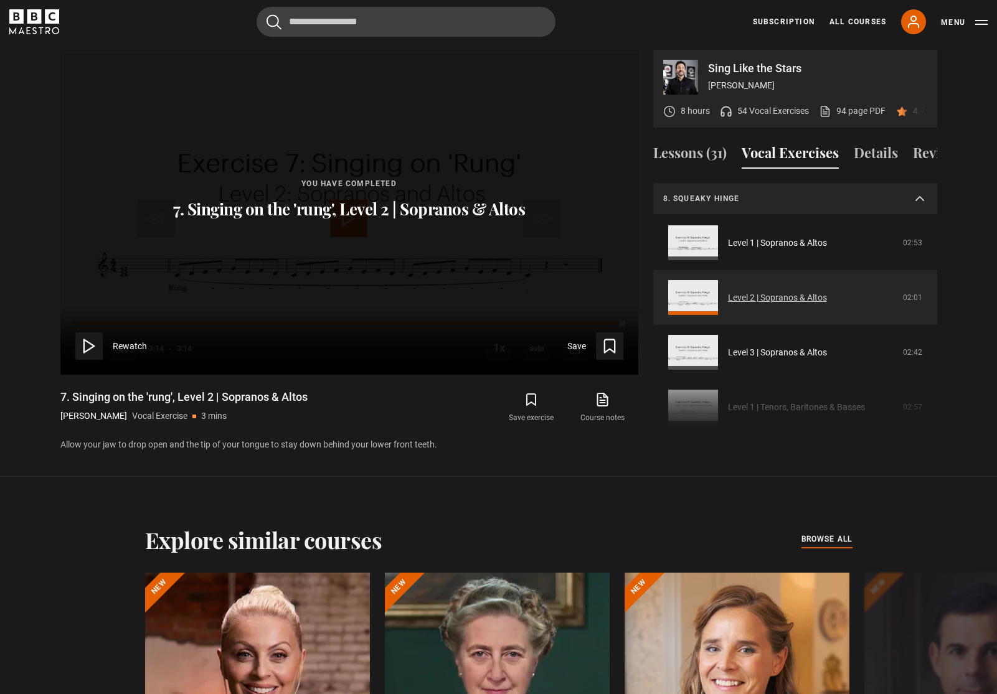
click at [752, 298] on link "Level 2 | Sopranos & Altos" at bounding box center [777, 297] width 99 height 13
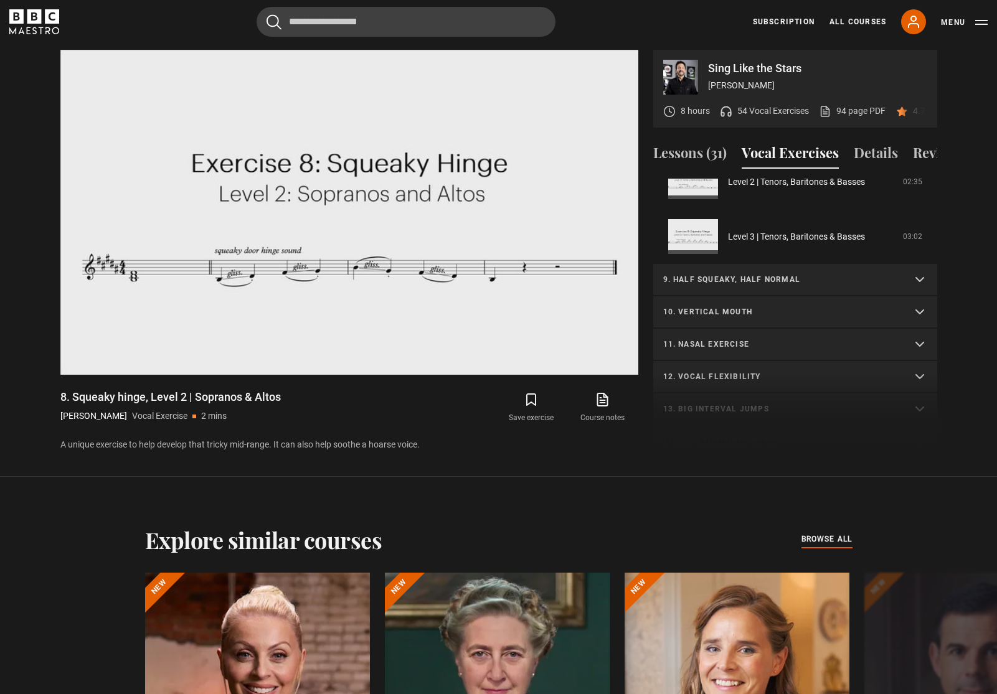
scroll to position [540, 0]
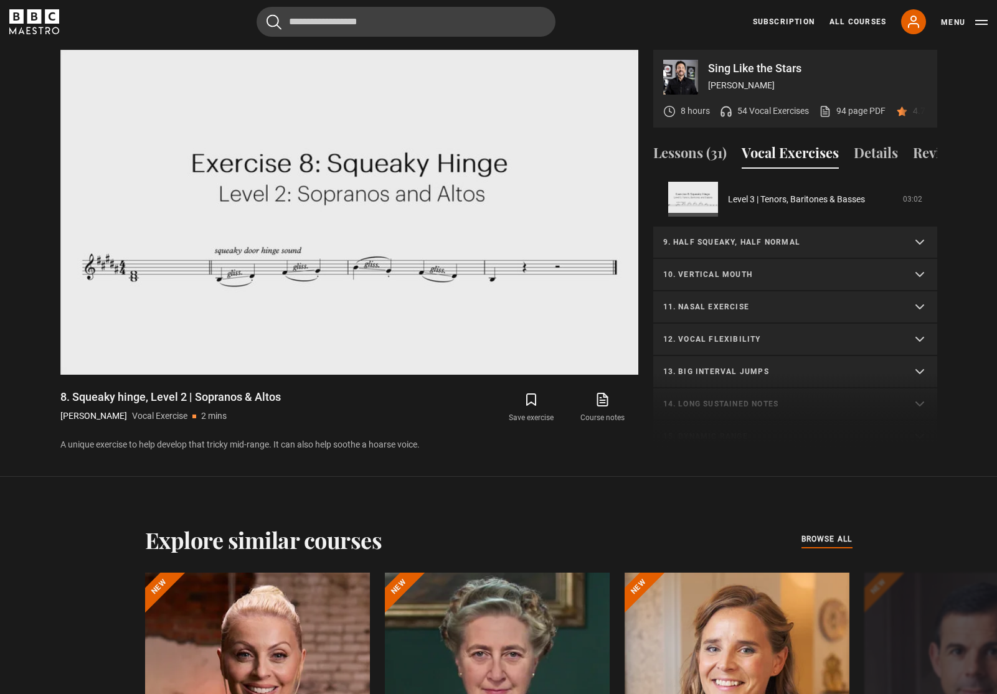
click at [793, 244] on p "9. Half squeaky, half normal" at bounding box center [780, 242] width 234 height 11
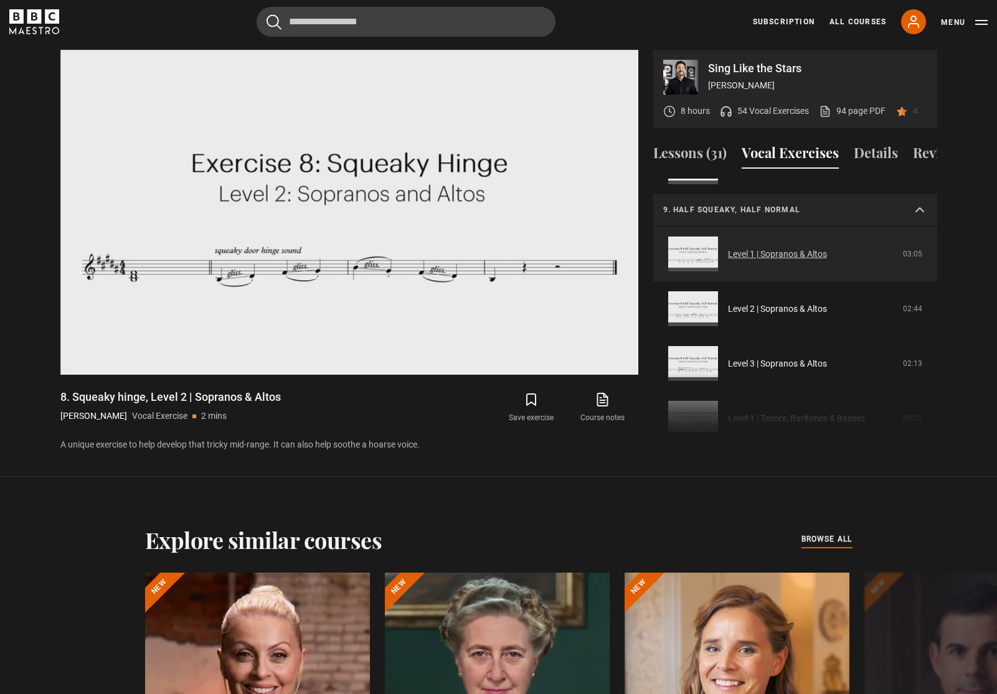
scroll to position [576, 0]
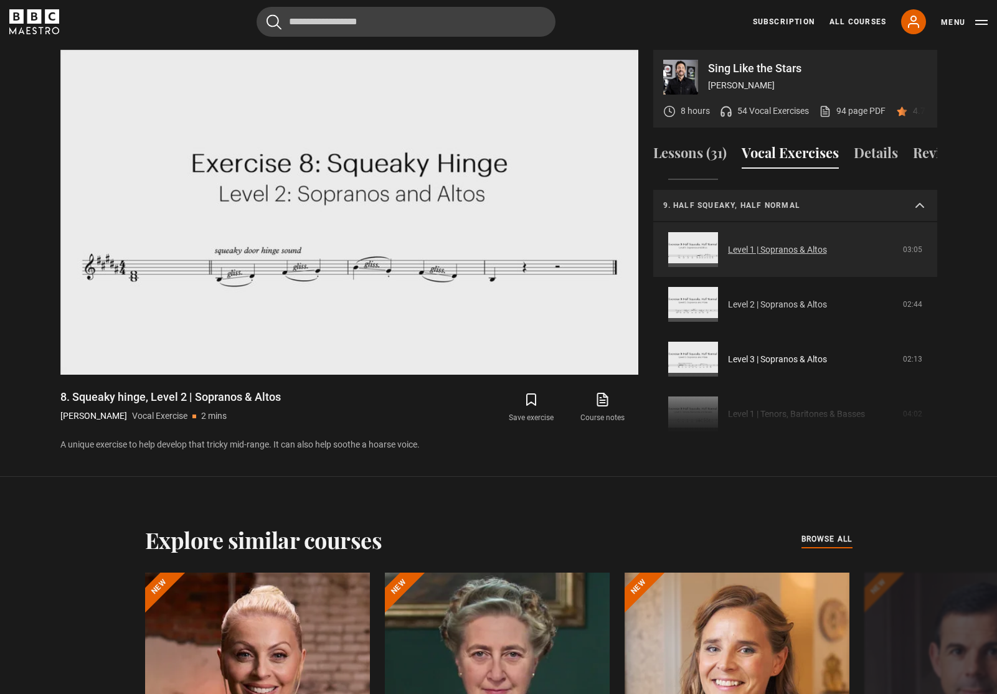
click at [795, 298] on link "Level 2 | Sopranos & Altos" at bounding box center [777, 304] width 99 height 13
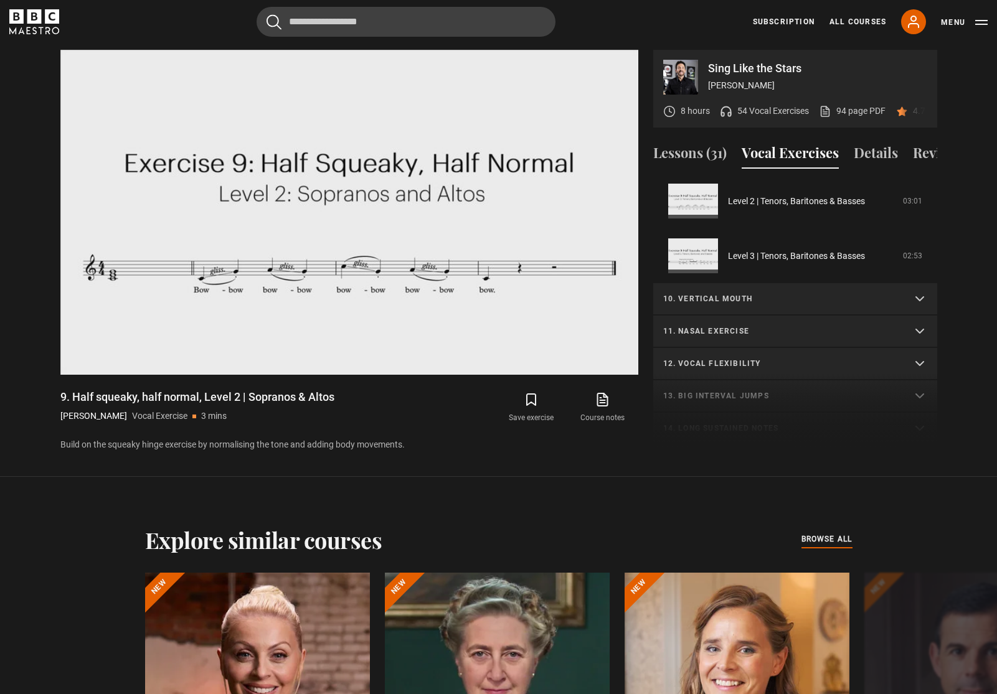
scroll to position [538, 0]
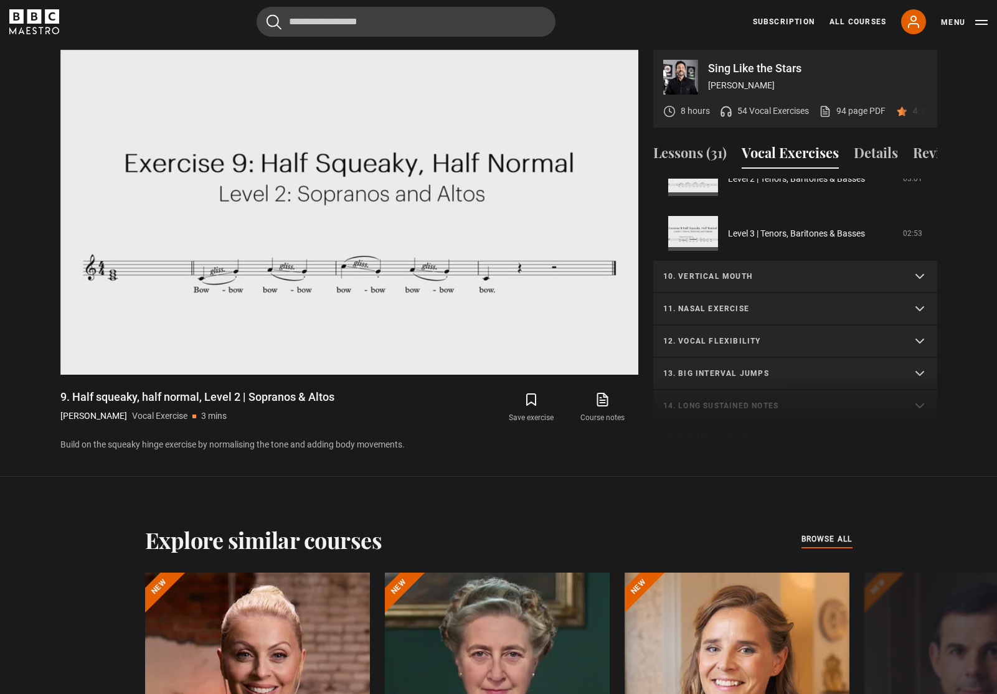
click at [753, 281] on p "10. Vertical mouth" at bounding box center [780, 276] width 234 height 11
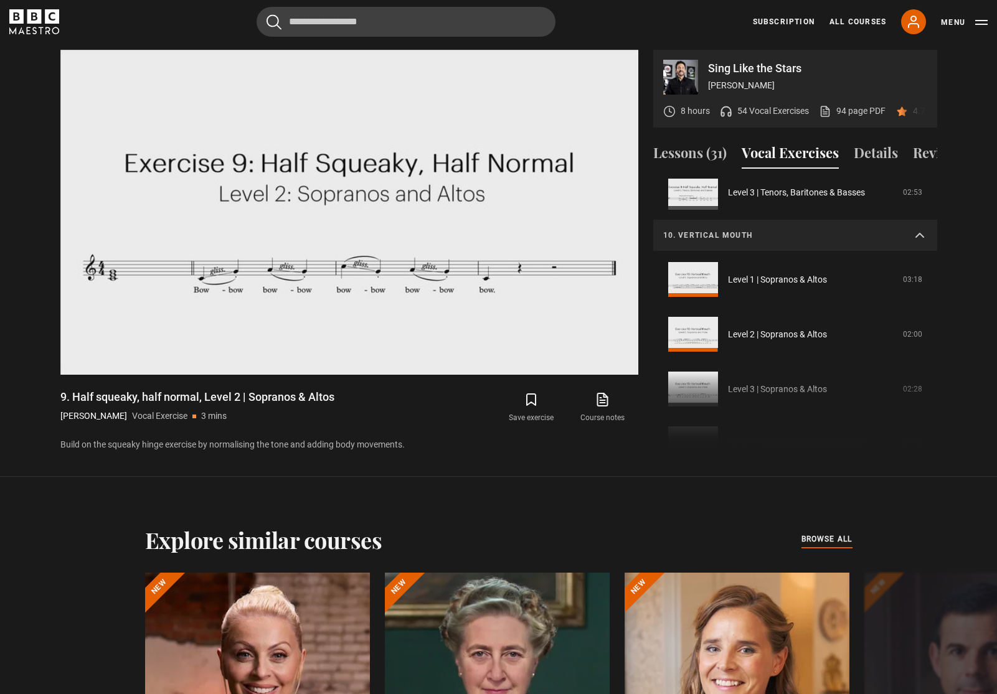
scroll to position [594, 0]
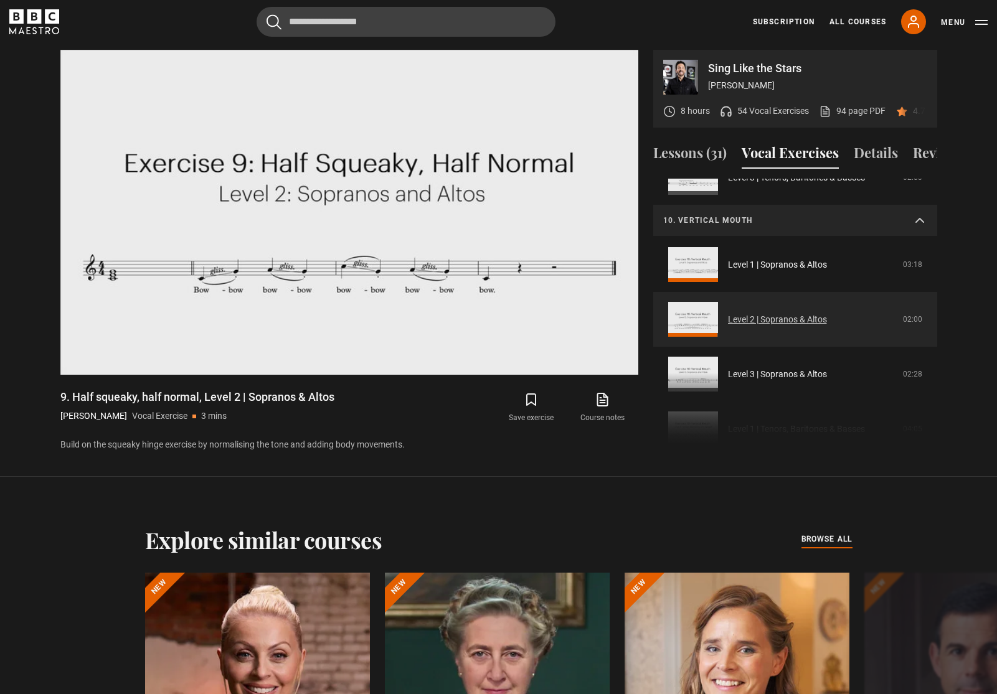
click at [764, 319] on link "Level 2 | Sopranos & Altos" at bounding box center [777, 319] width 99 height 13
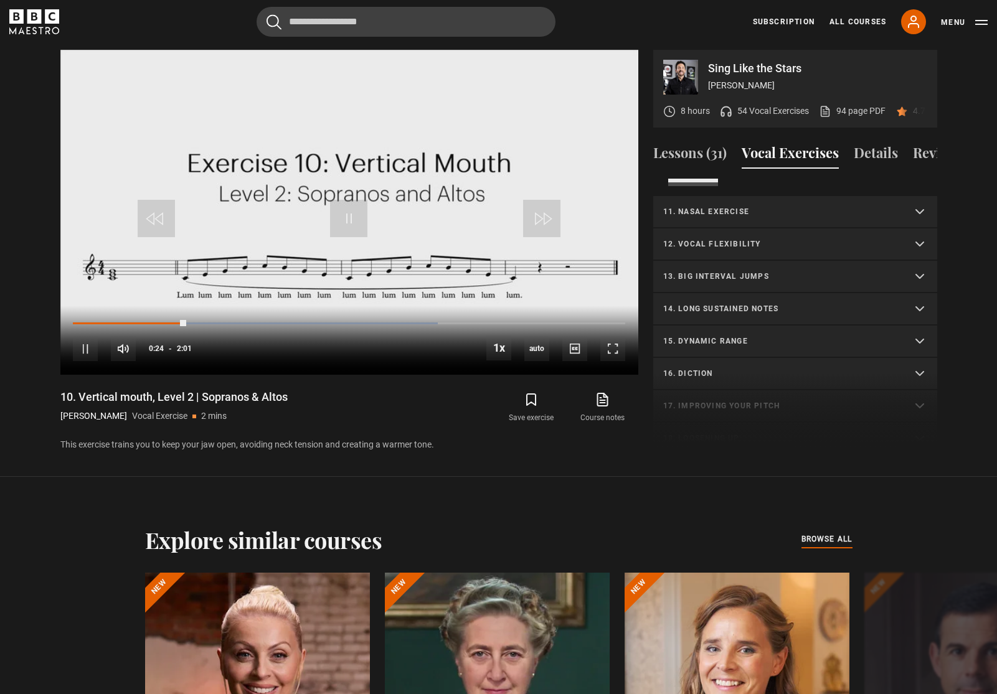
scroll to position [631, 0]
click at [746, 225] on summary "11. Nasal exercise" at bounding box center [795, 216] width 284 height 32
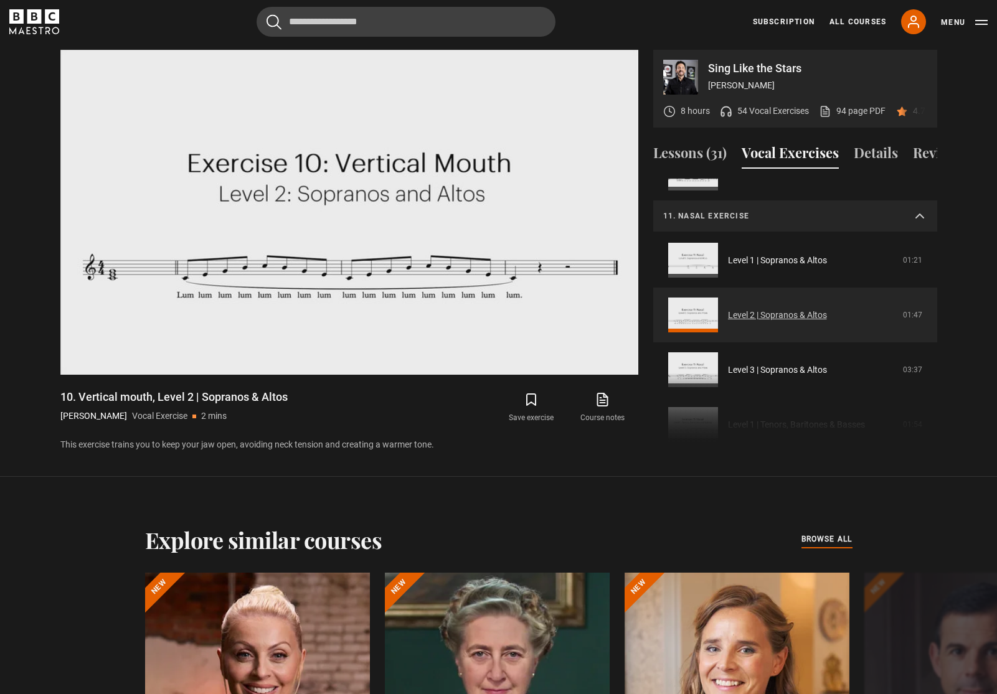
click at [776, 320] on link "Level 2 | Sopranos & Altos" at bounding box center [777, 315] width 99 height 13
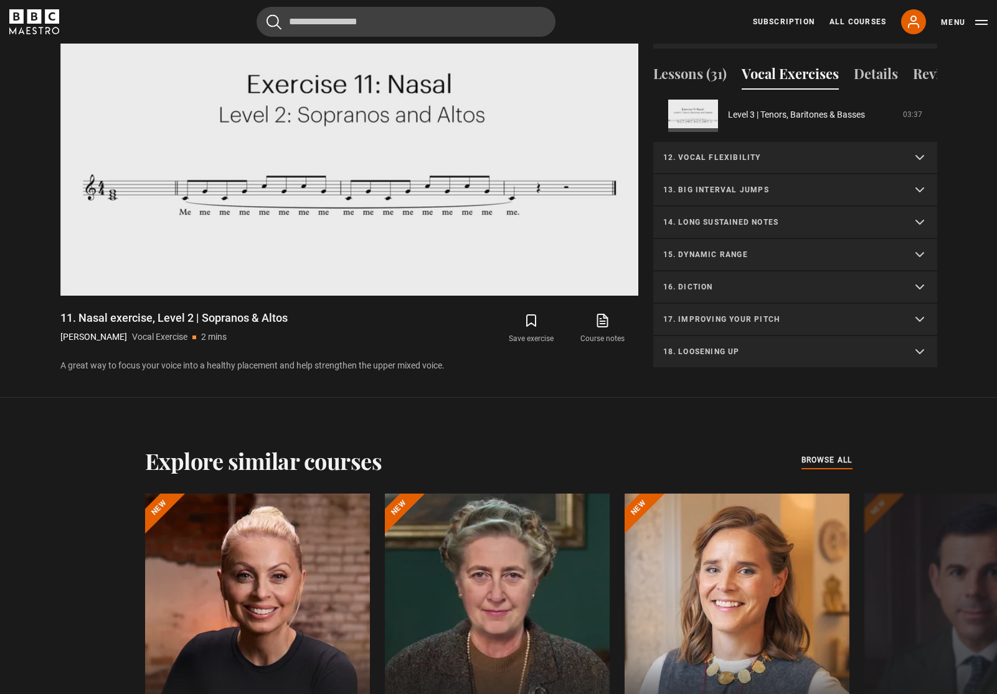
scroll to position [781, 0]
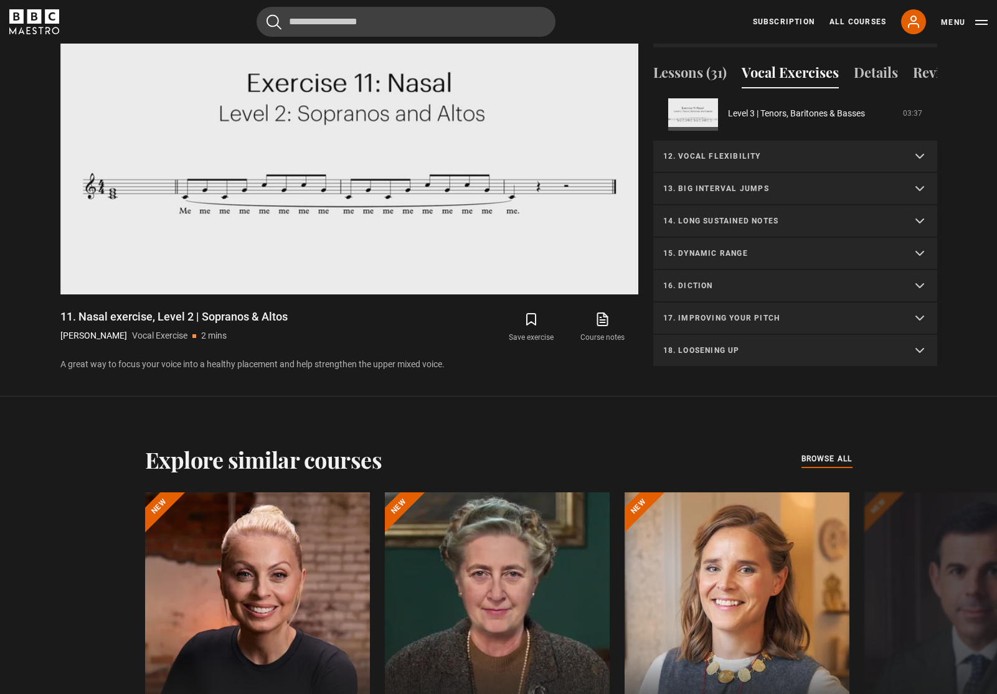
click at [735, 229] on summary "14. Long sustained notes" at bounding box center [795, 221] width 284 height 32
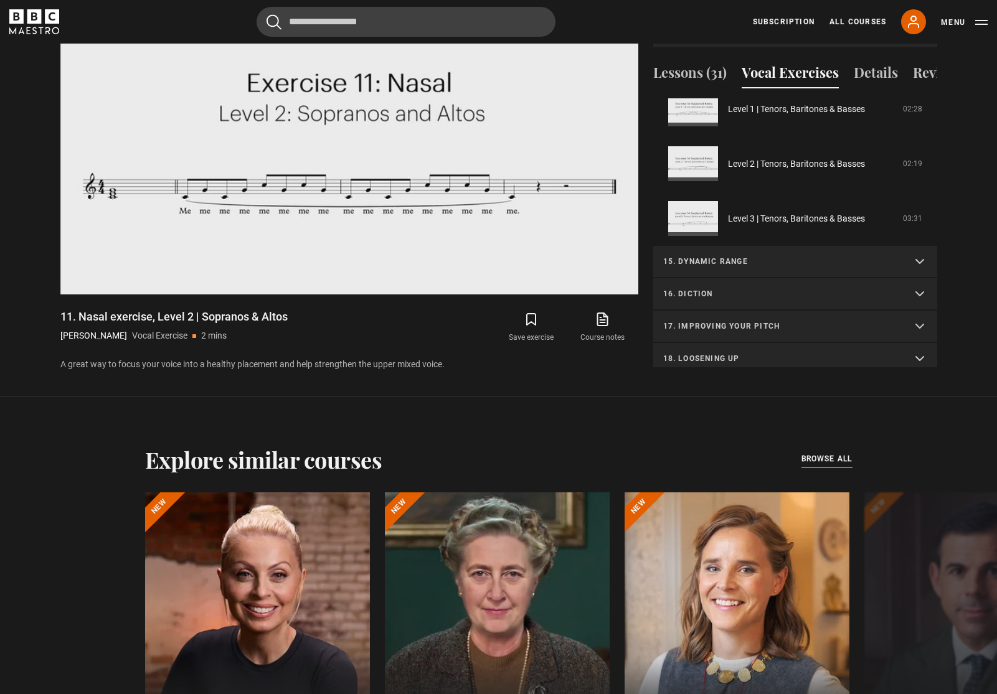
scroll to position [969, 0]
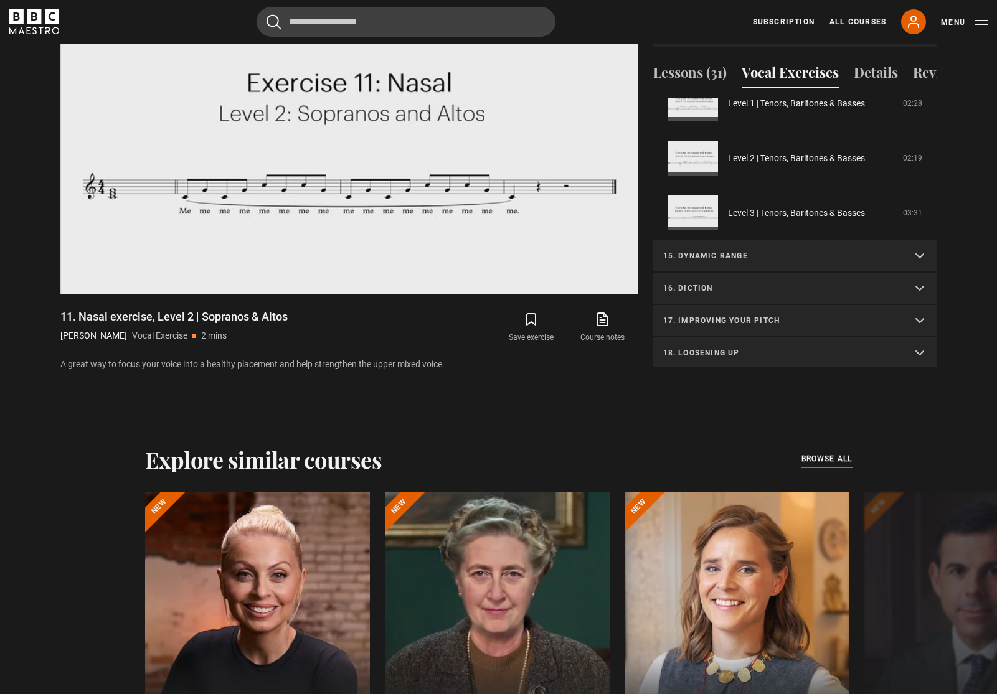
click at [733, 256] on p "15. Dynamic range" at bounding box center [780, 255] width 234 height 11
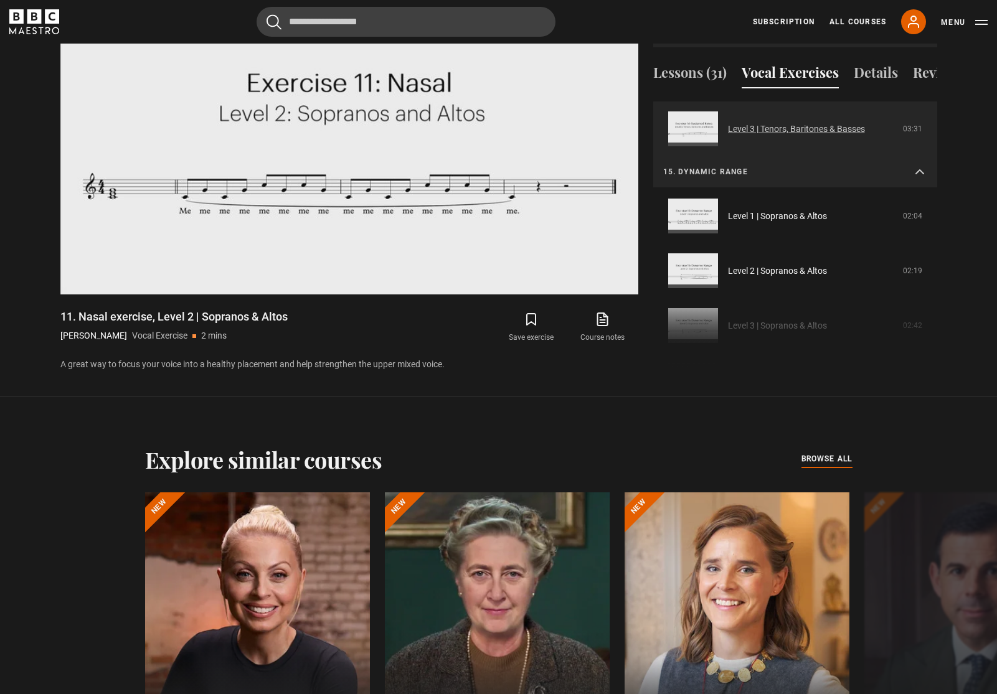
scroll to position [1058, 0]
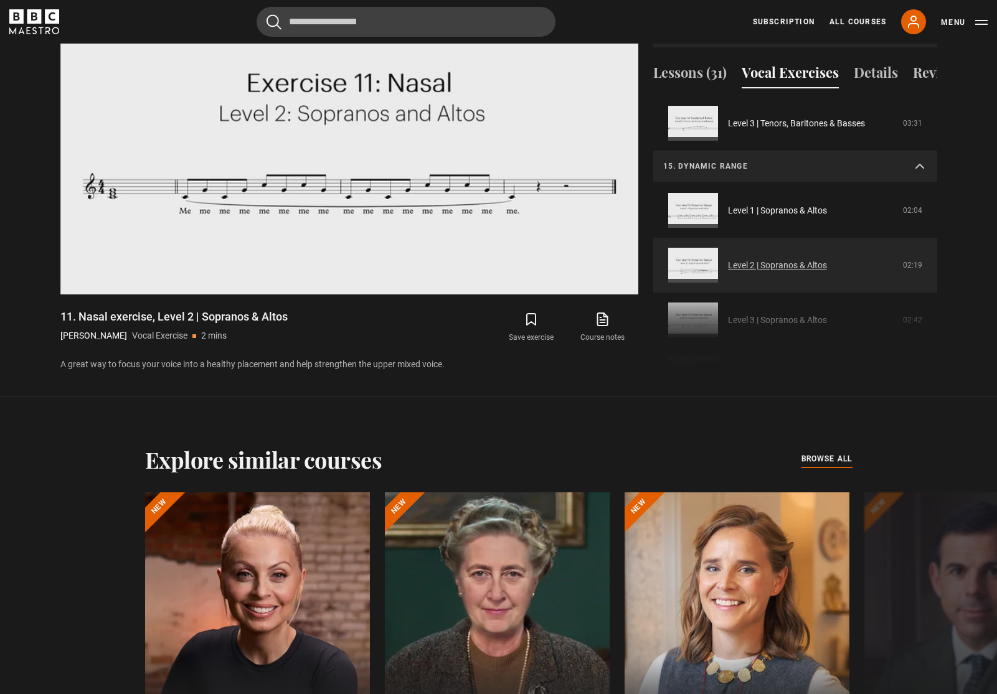
click at [789, 263] on link "Level 2 | Sopranos & Altos" at bounding box center [777, 265] width 99 height 13
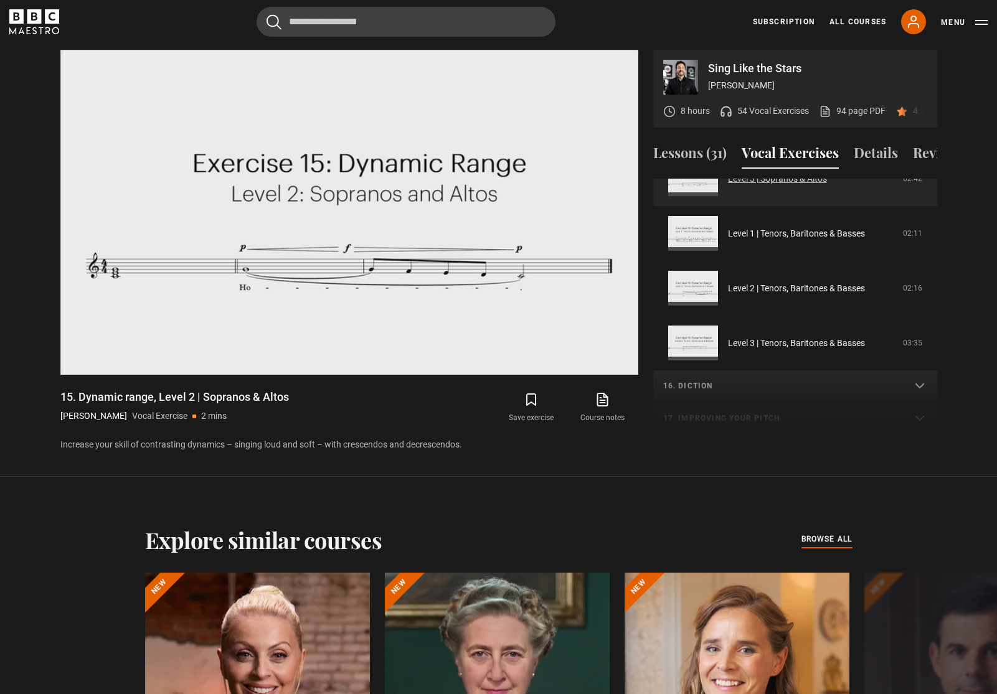
scroll to position [637, 0]
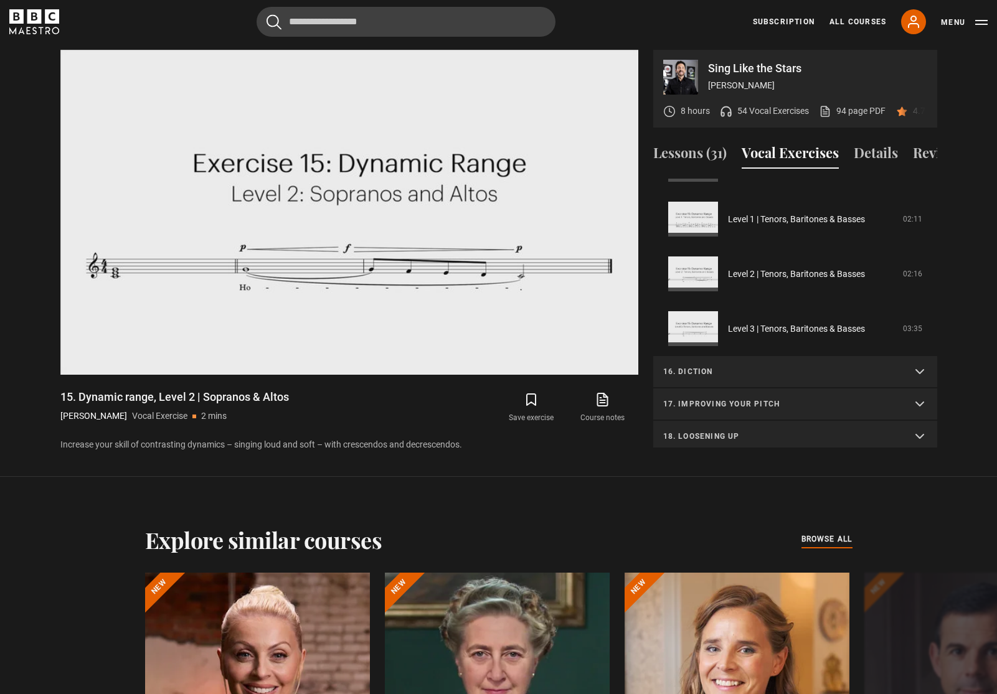
click at [821, 372] on p "16. Diction" at bounding box center [780, 371] width 234 height 11
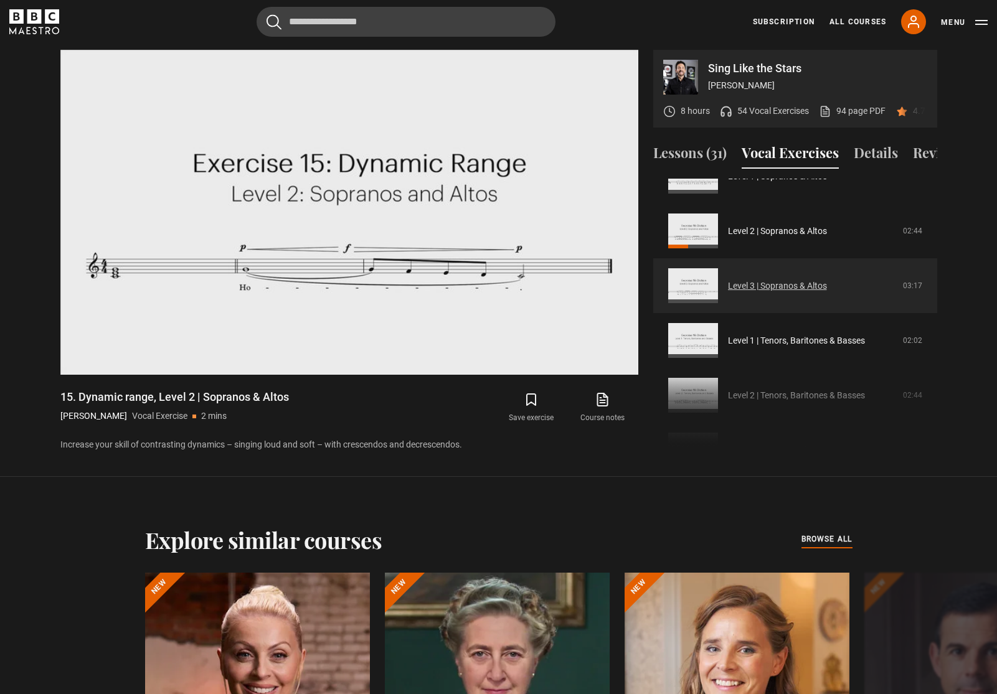
scroll to position [855, 0]
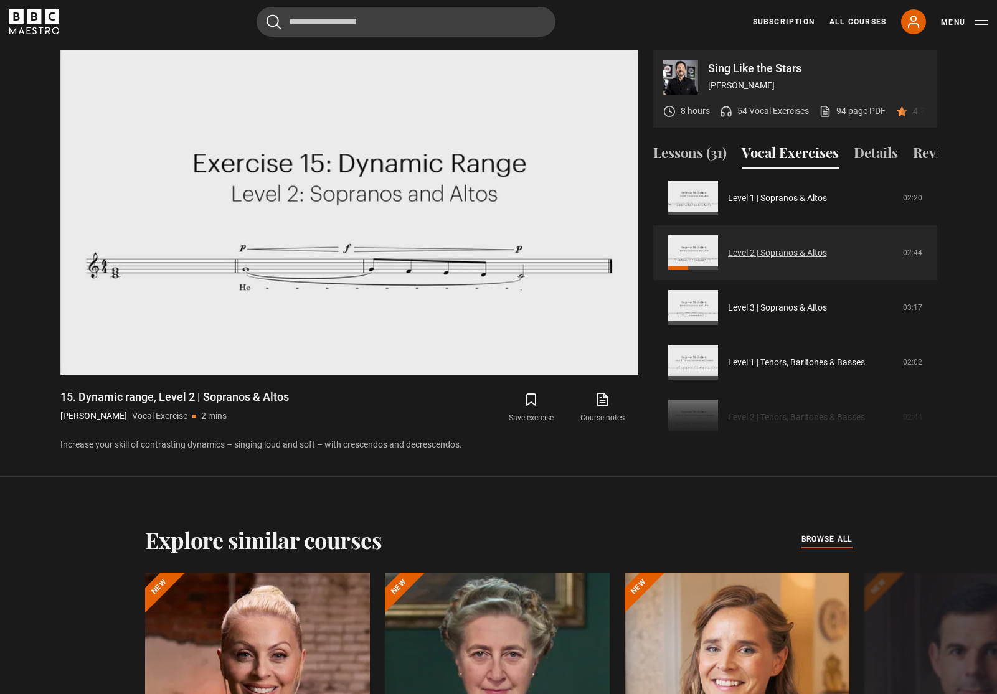
click at [776, 256] on link "Level 2 | Sopranos & Altos" at bounding box center [777, 253] width 99 height 13
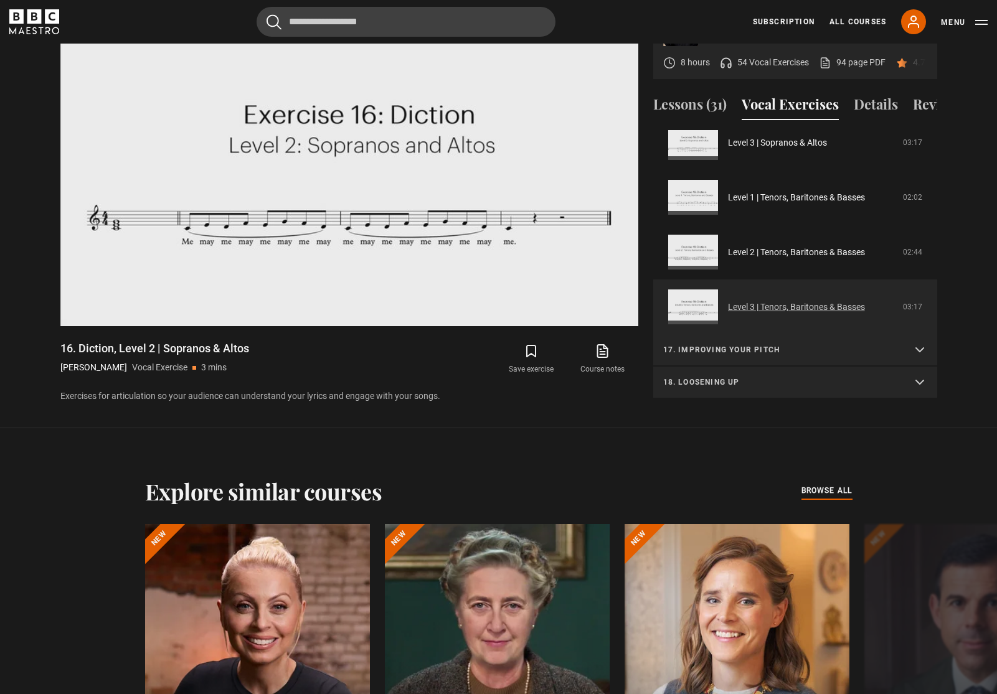
scroll to position [752, 0]
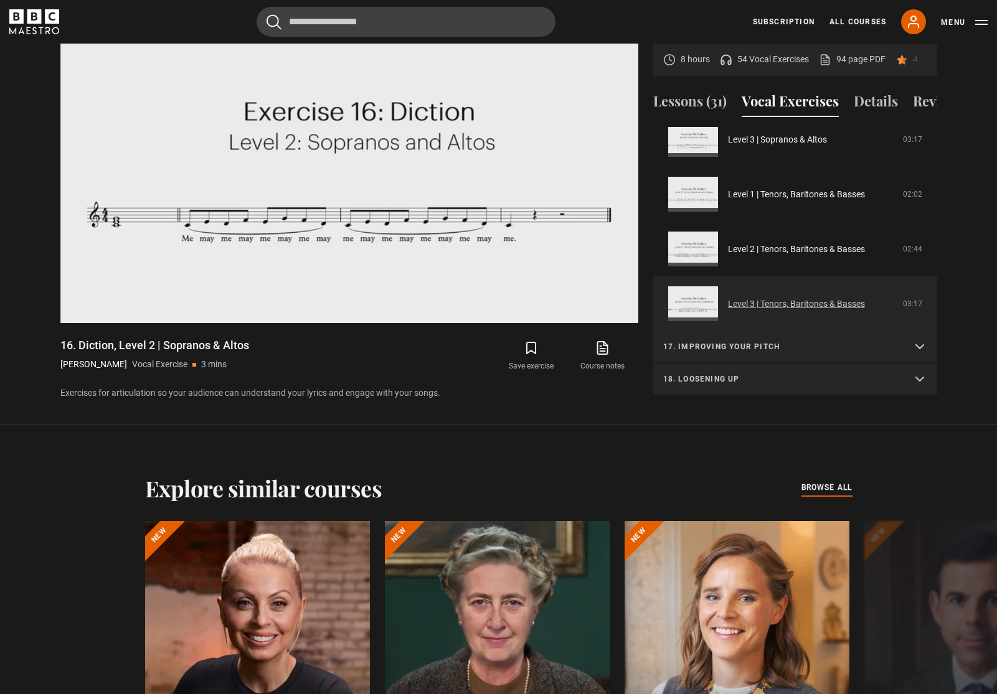
click at [676, 343] on p "17. Improving your pitch" at bounding box center [780, 346] width 234 height 11
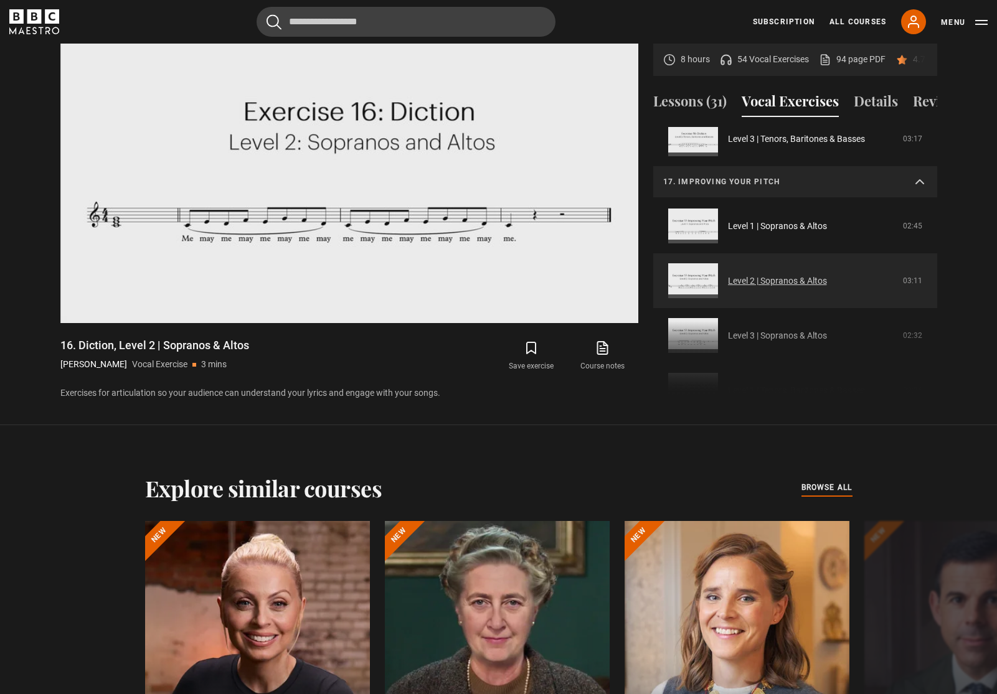
scroll to position [822, 0]
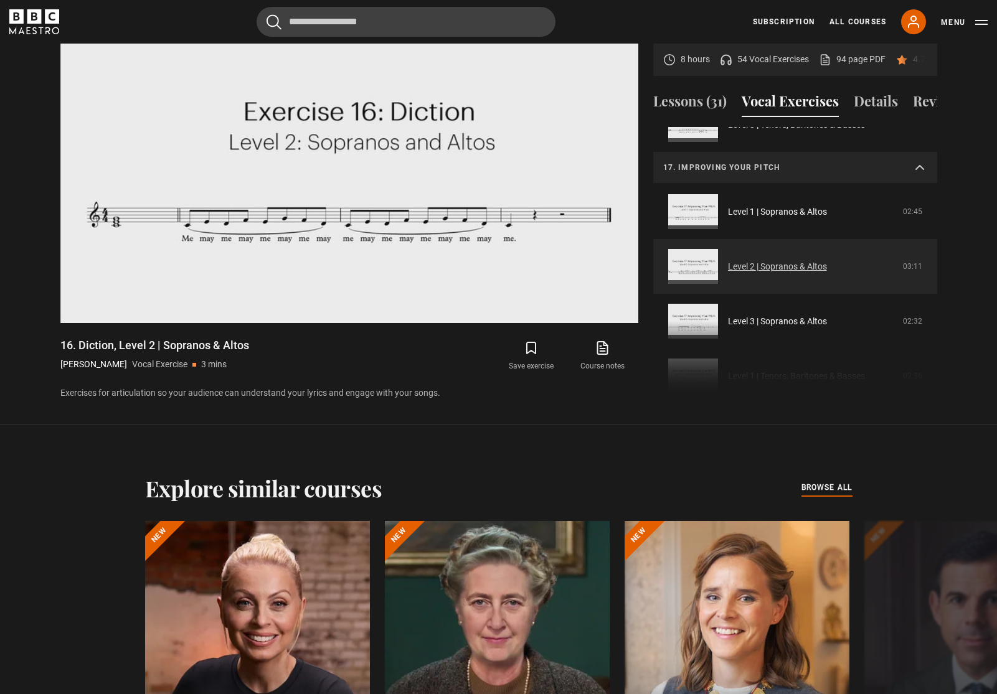
click at [728, 270] on link "Level 2 | Sopranos & Altos" at bounding box center [777, 266] width 99 height 13
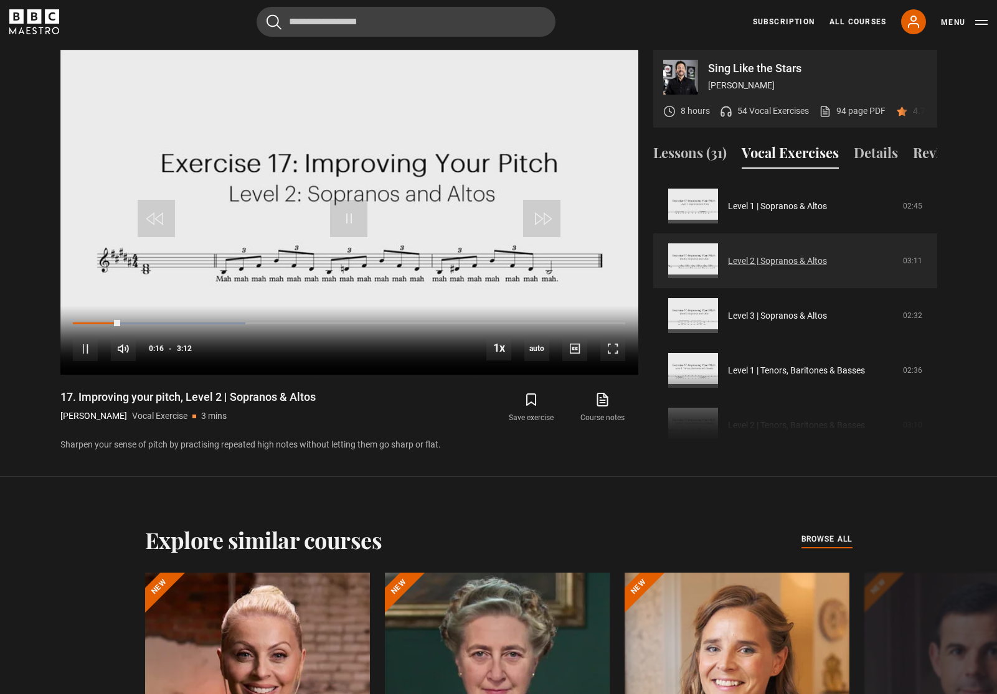
scroll to position [642, 0]
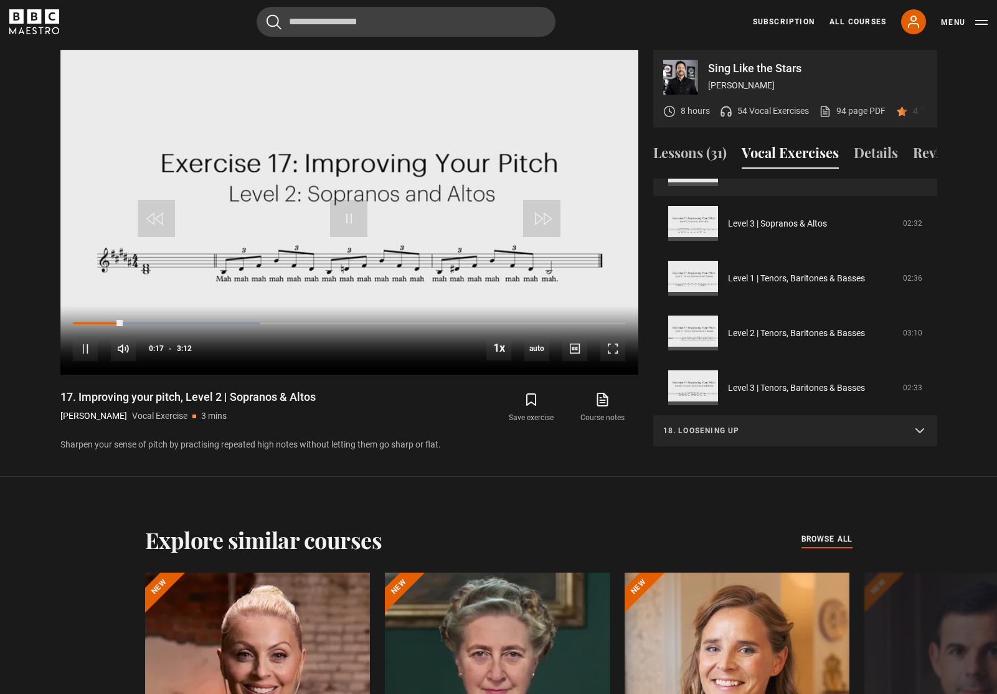
click at [717, 432] on p "18. Loosening up" at bounding box center [780, 430] width 234 height 11
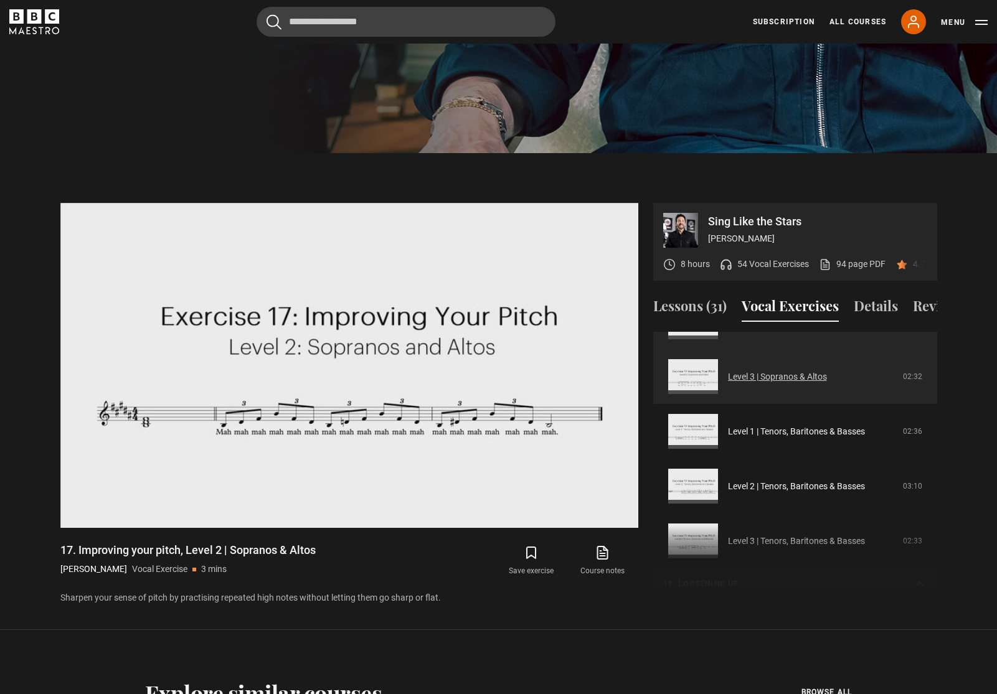
scroll to position [581, 0]
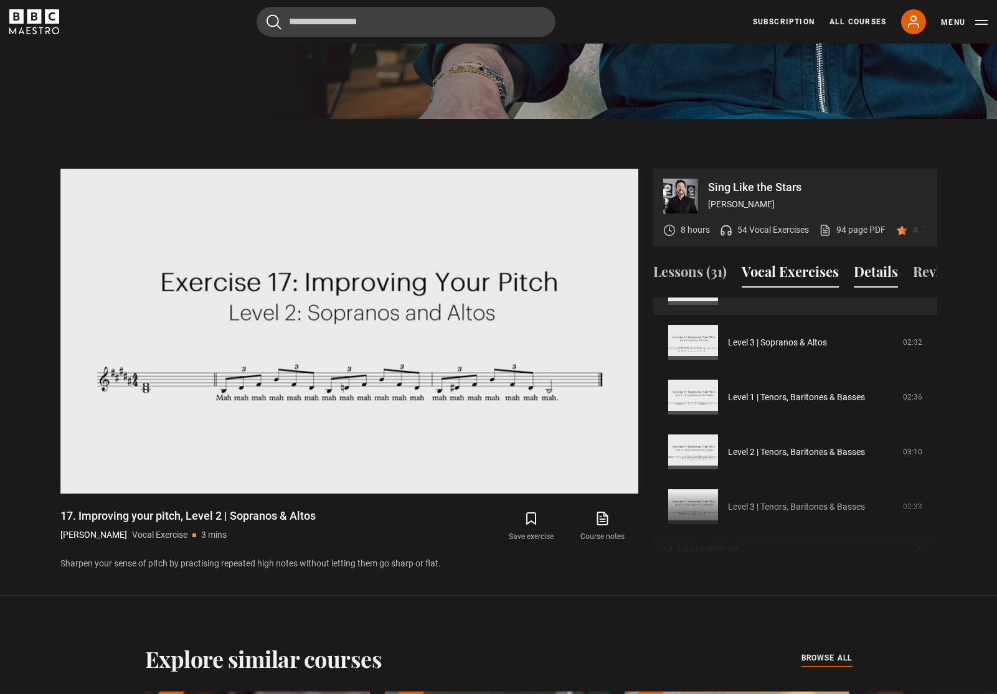
click at [874, 263] on button "Details" at bounding box center [875, 274] width 44 height 26
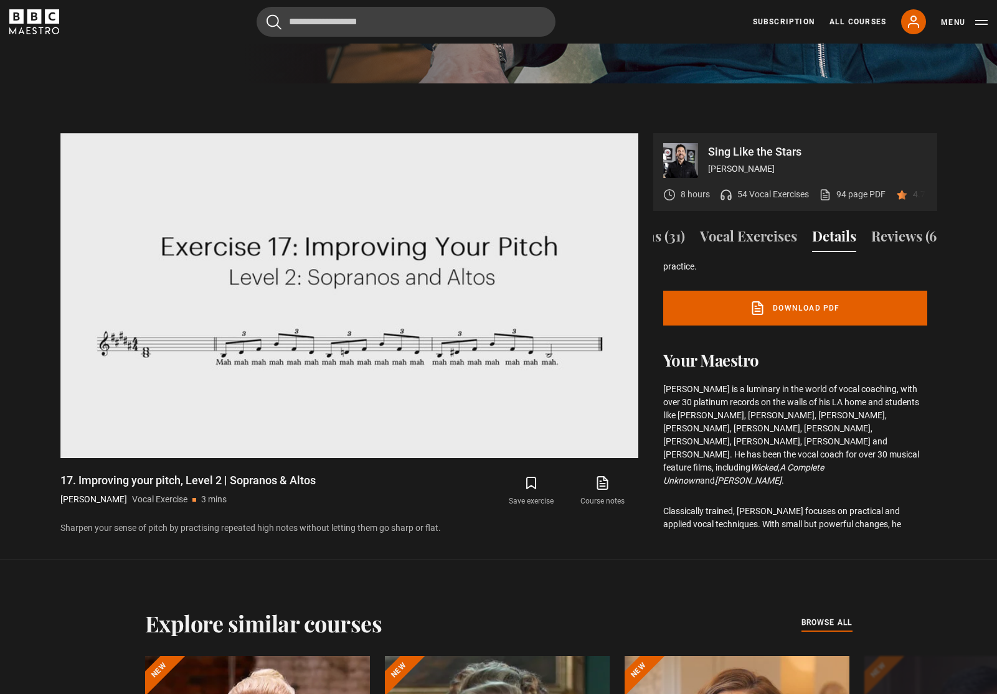
scroll to position [0, 55]
click at [878, 241] on button "Reviews (60)" at bounding box center [898, 239] width 78 height 26
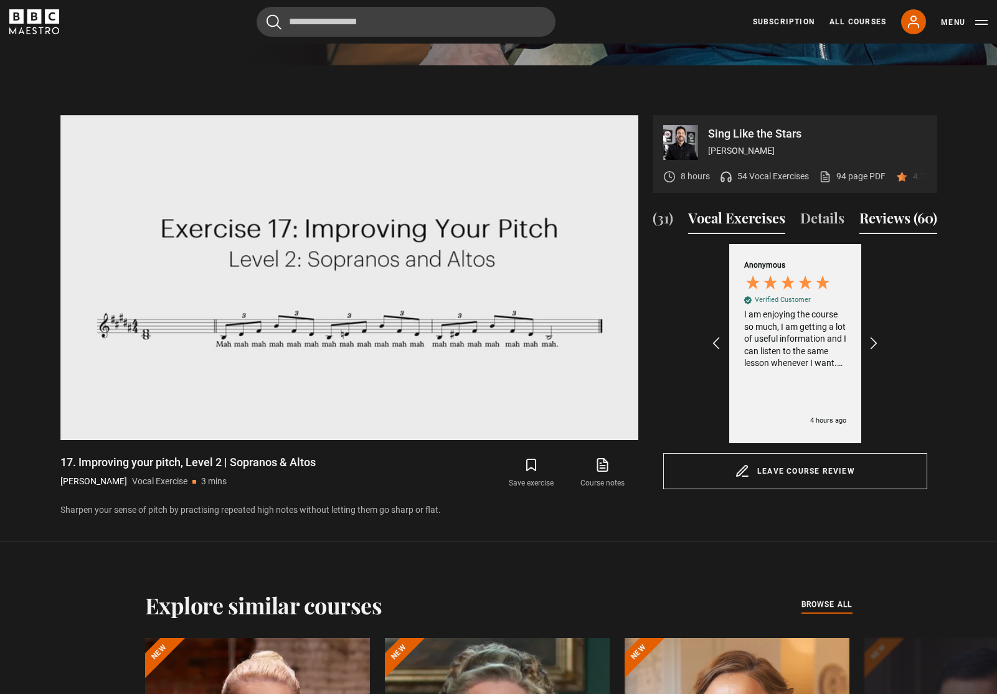
scroll to position [0, 0]
click at [718, 221] on button "Lessons (31)" at bounding box center [689, 221] width 73 height 26
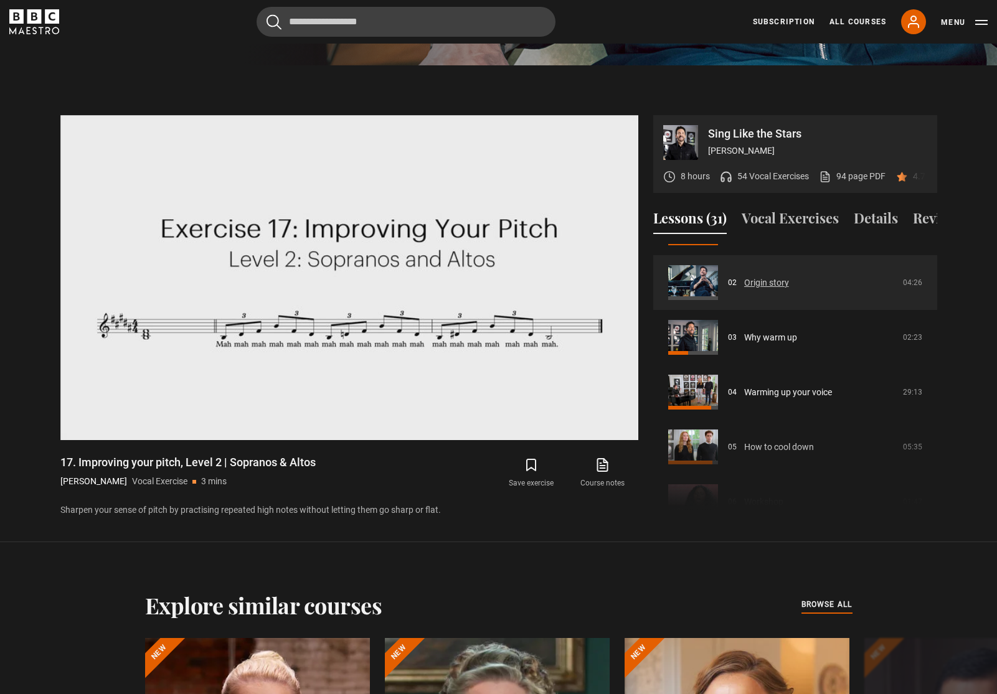
scroll to position [111, 0]
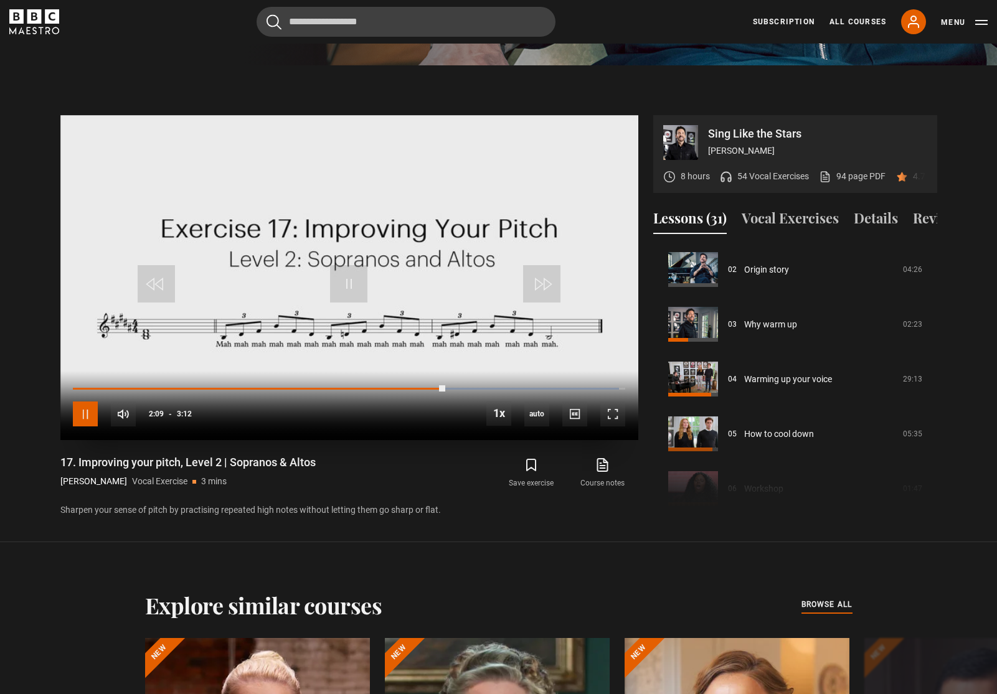
click at [85, 411] on span "Video Player" at bounding box center [85, 414] width 25 height 25
click at [764, 223] on button "Vocal Exercises" at bounding box center [789, 221] width 97 height 26
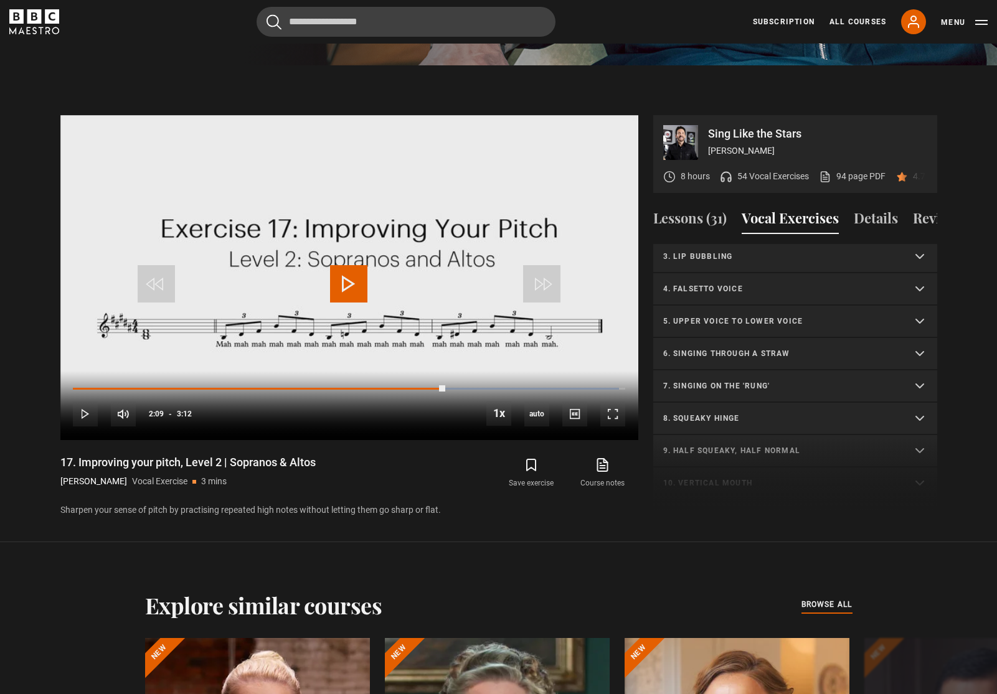
scroll to position [59, 0]
